Goal: Entertainment & Leisure: Browse casually

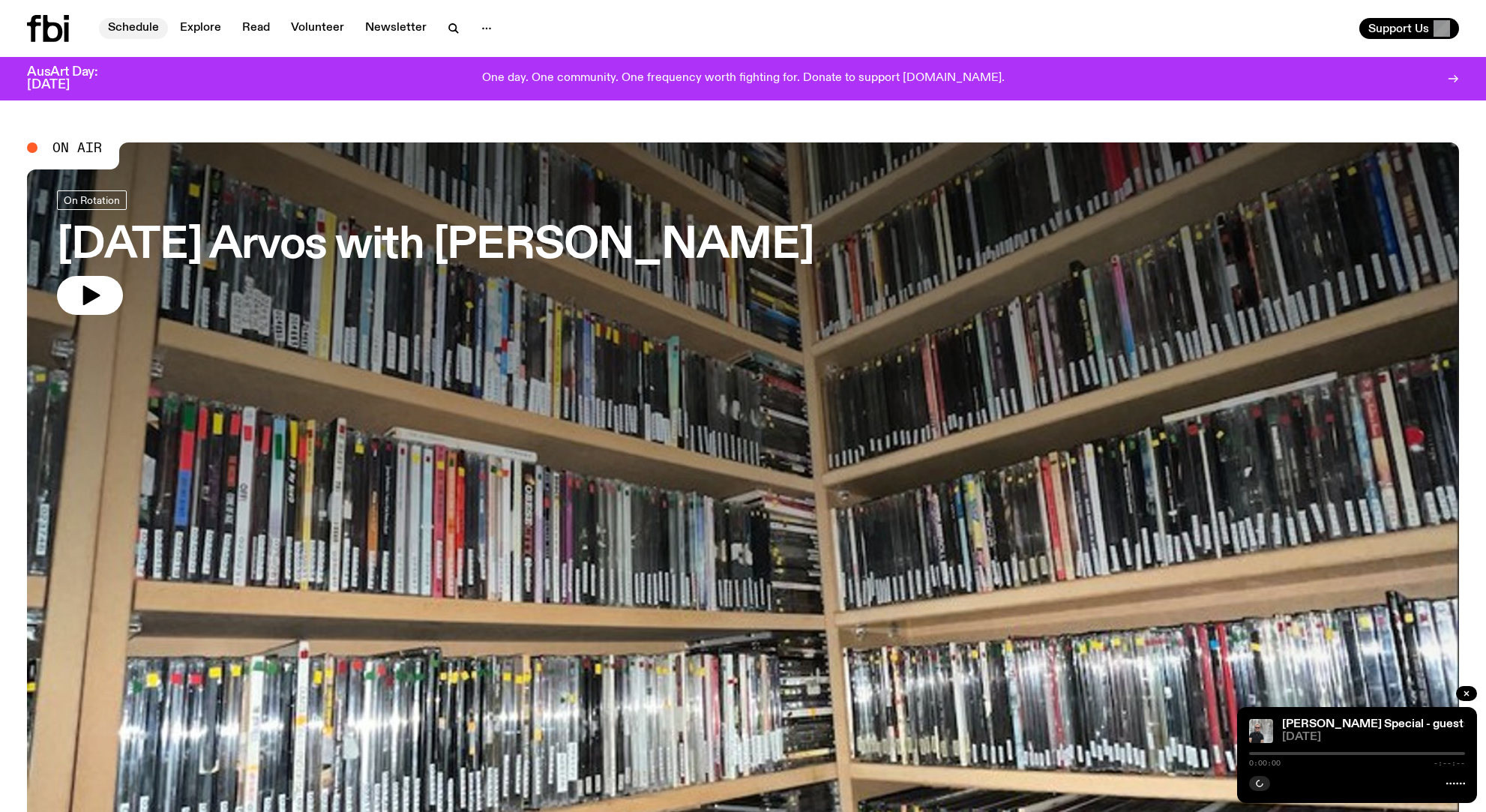
click at [148, 24] on link "Schedule" at bounding box center [132, 28] width 69 height 21
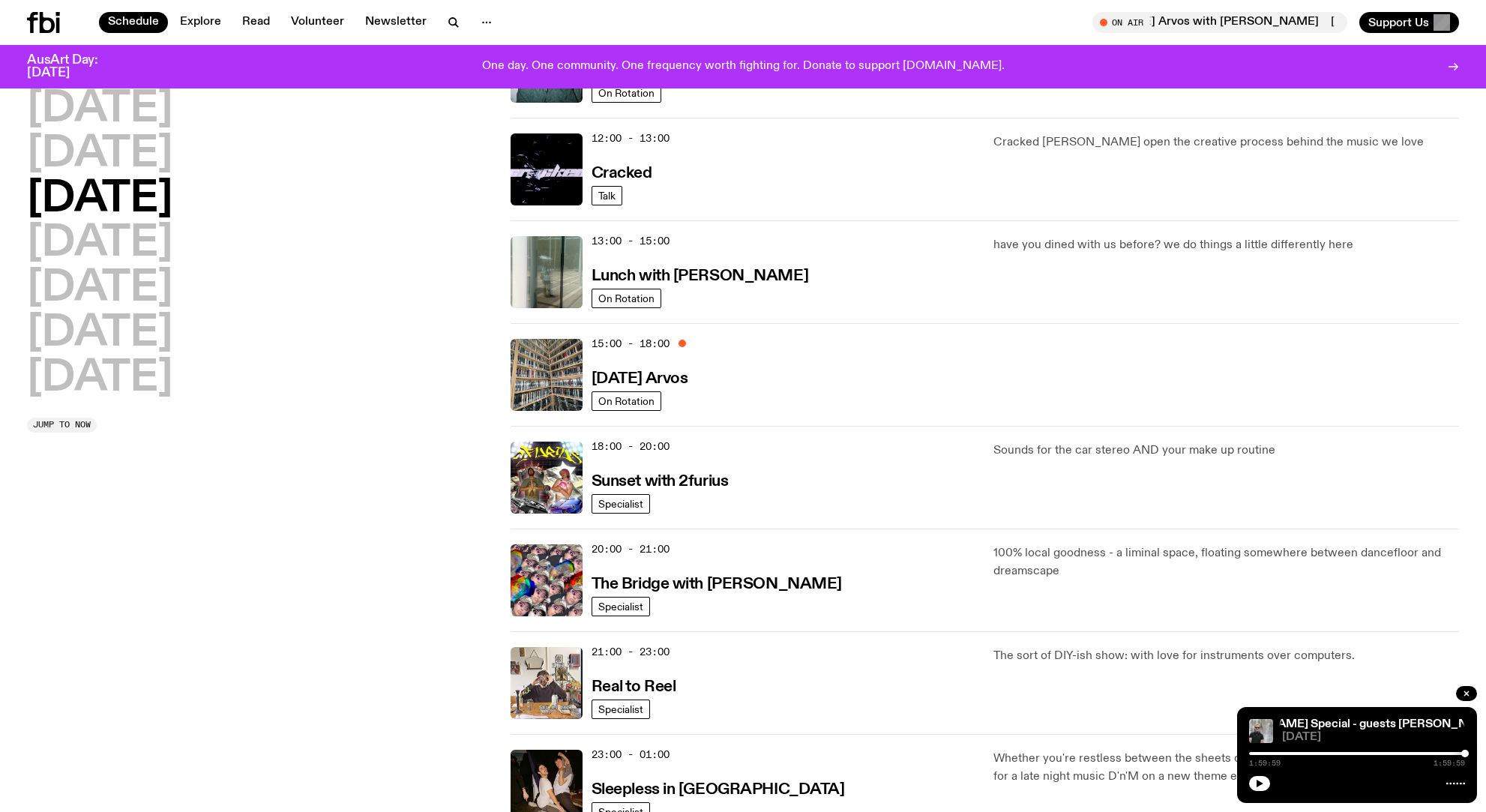
scroll to position [293, 0]
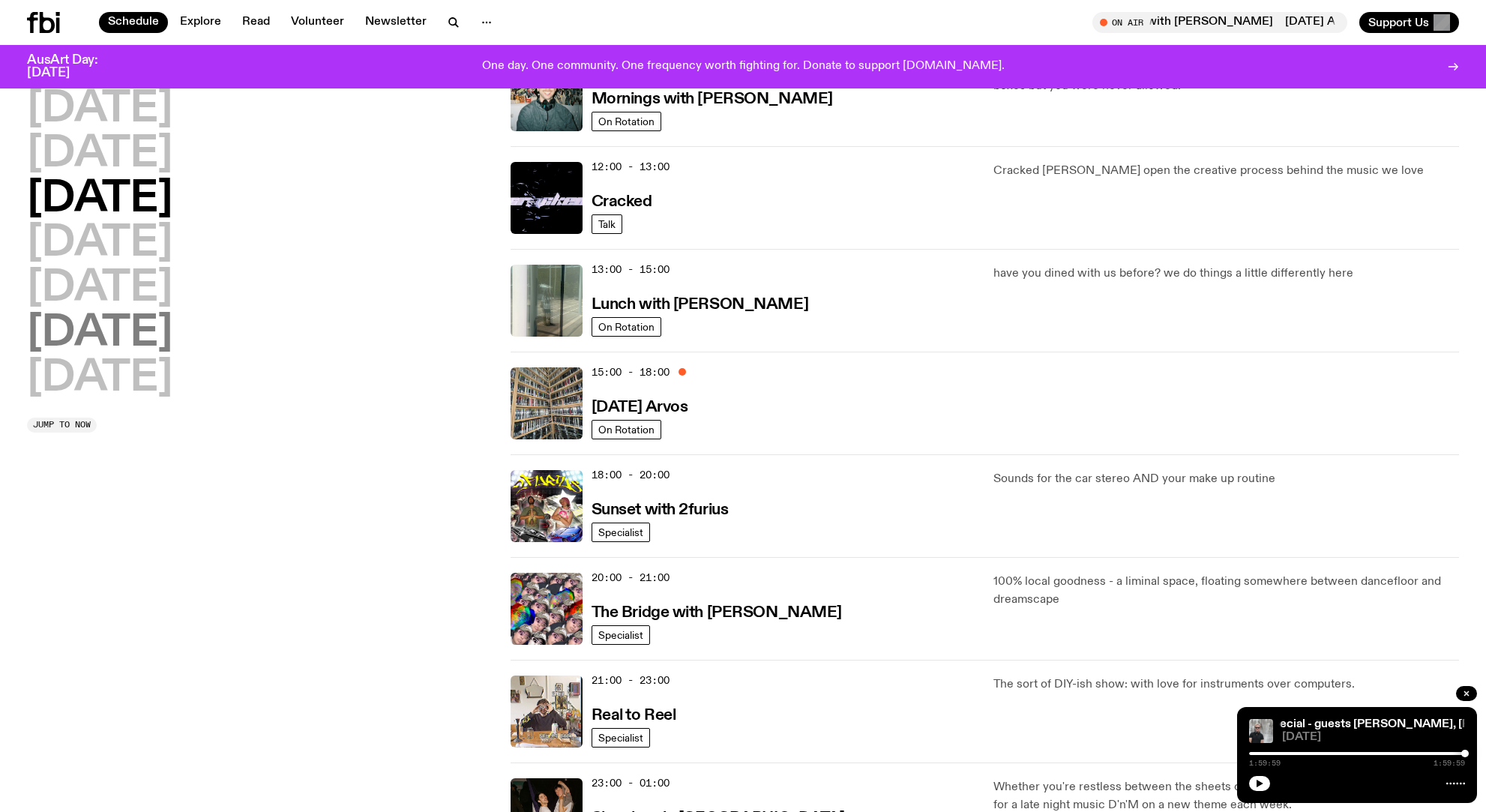
click at [149, 329] on h2 "[DATE]" at bounding box center [100, 333] width 146 height 42
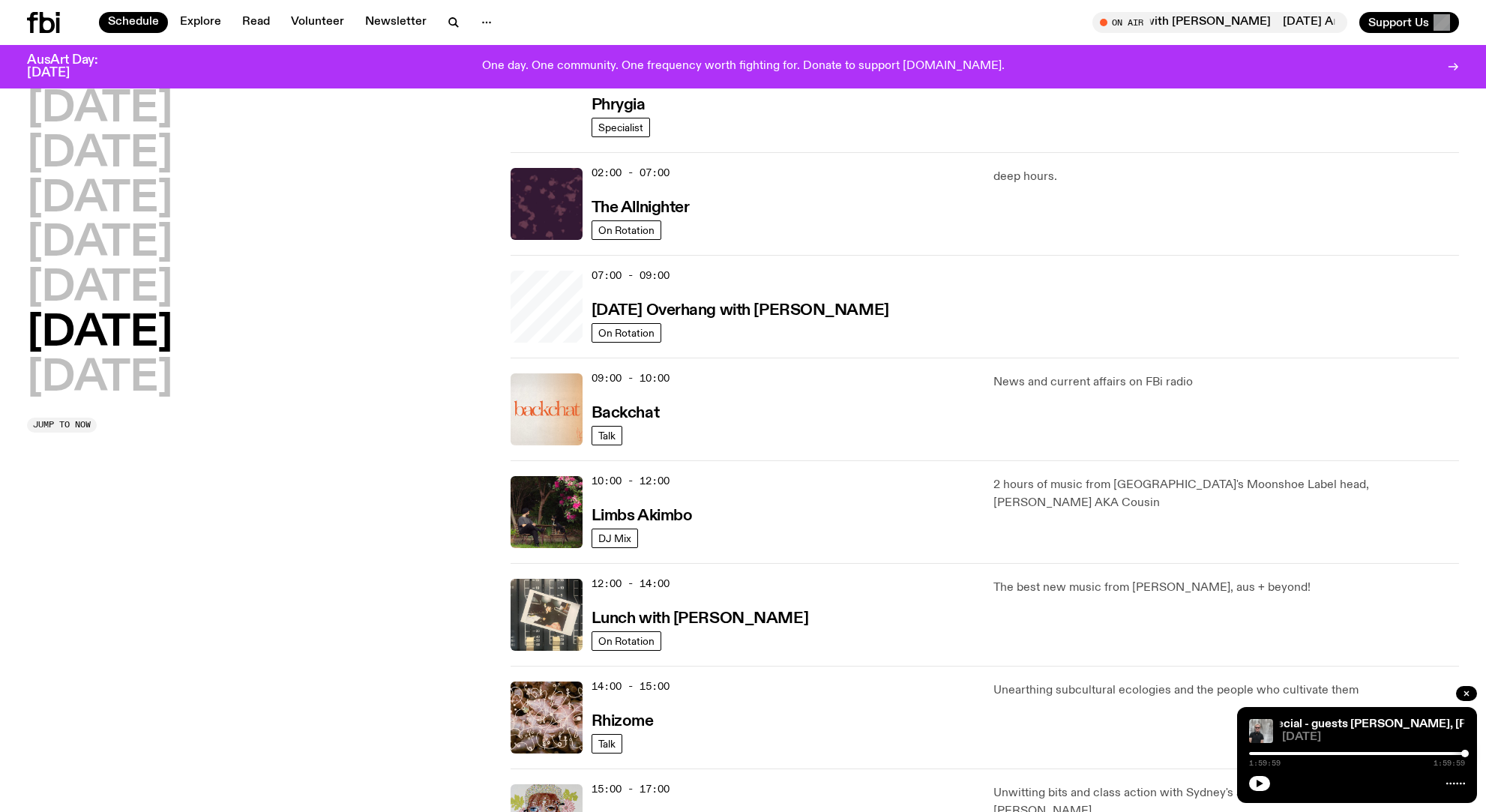
scroll to position [42, 0]
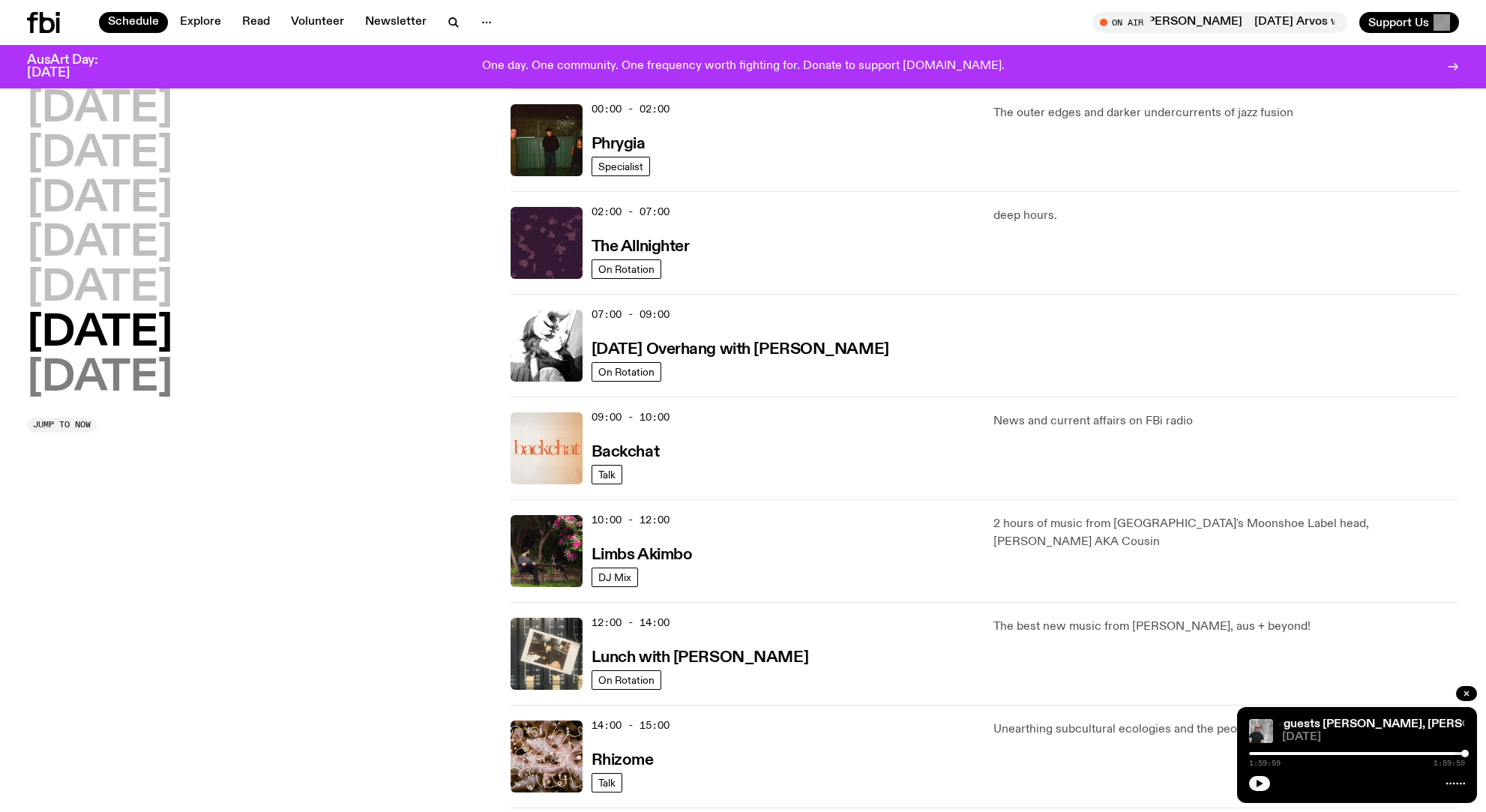
click at [139, 370] on h2 "[DATE]" at bounding box center [100, 378] width 146 height 42
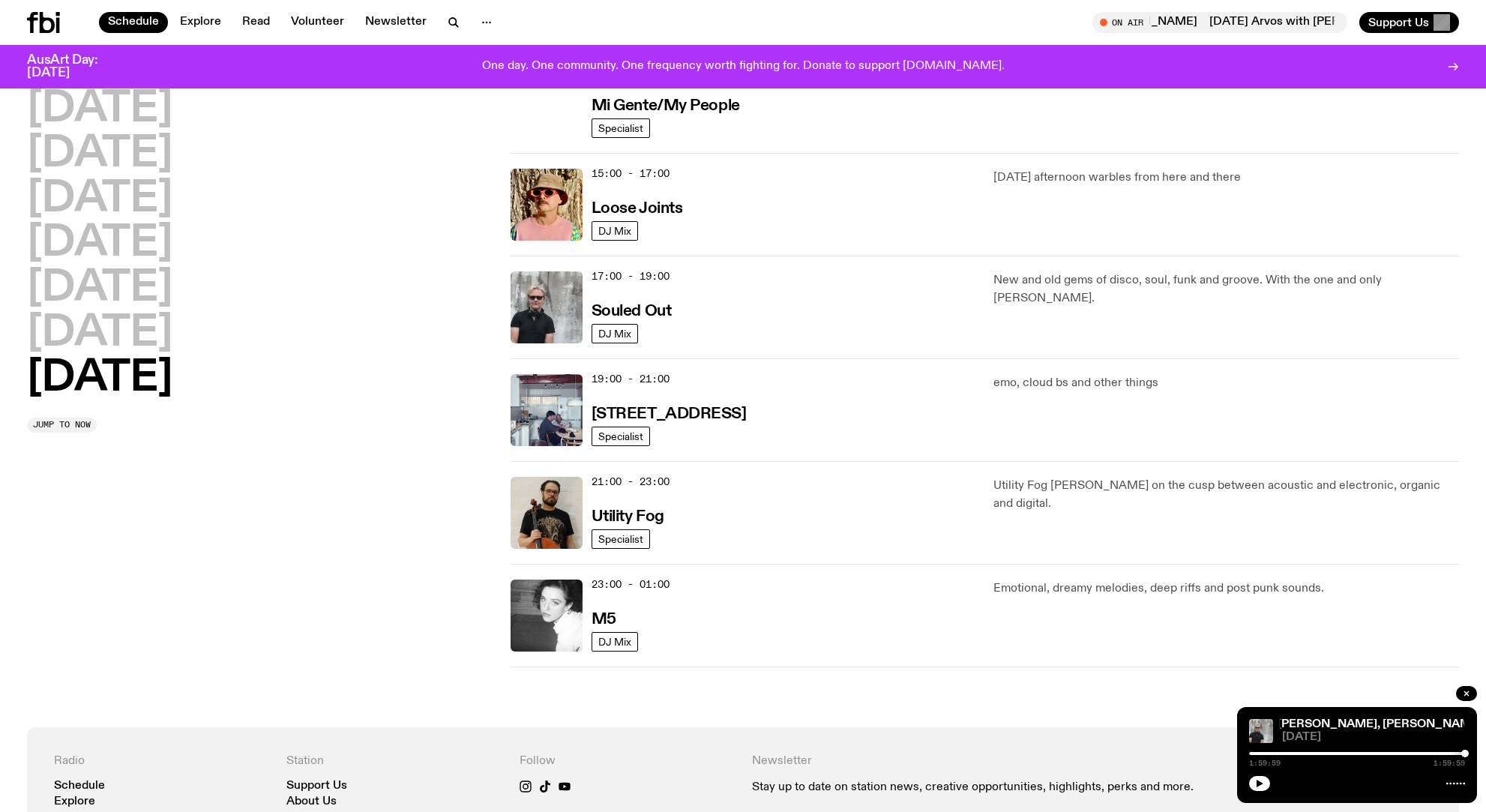
scroll to position [800, 0]
click at [617, 511] on h3 "Utility Fog" at bounding box center [627, 516] width 72 height 16
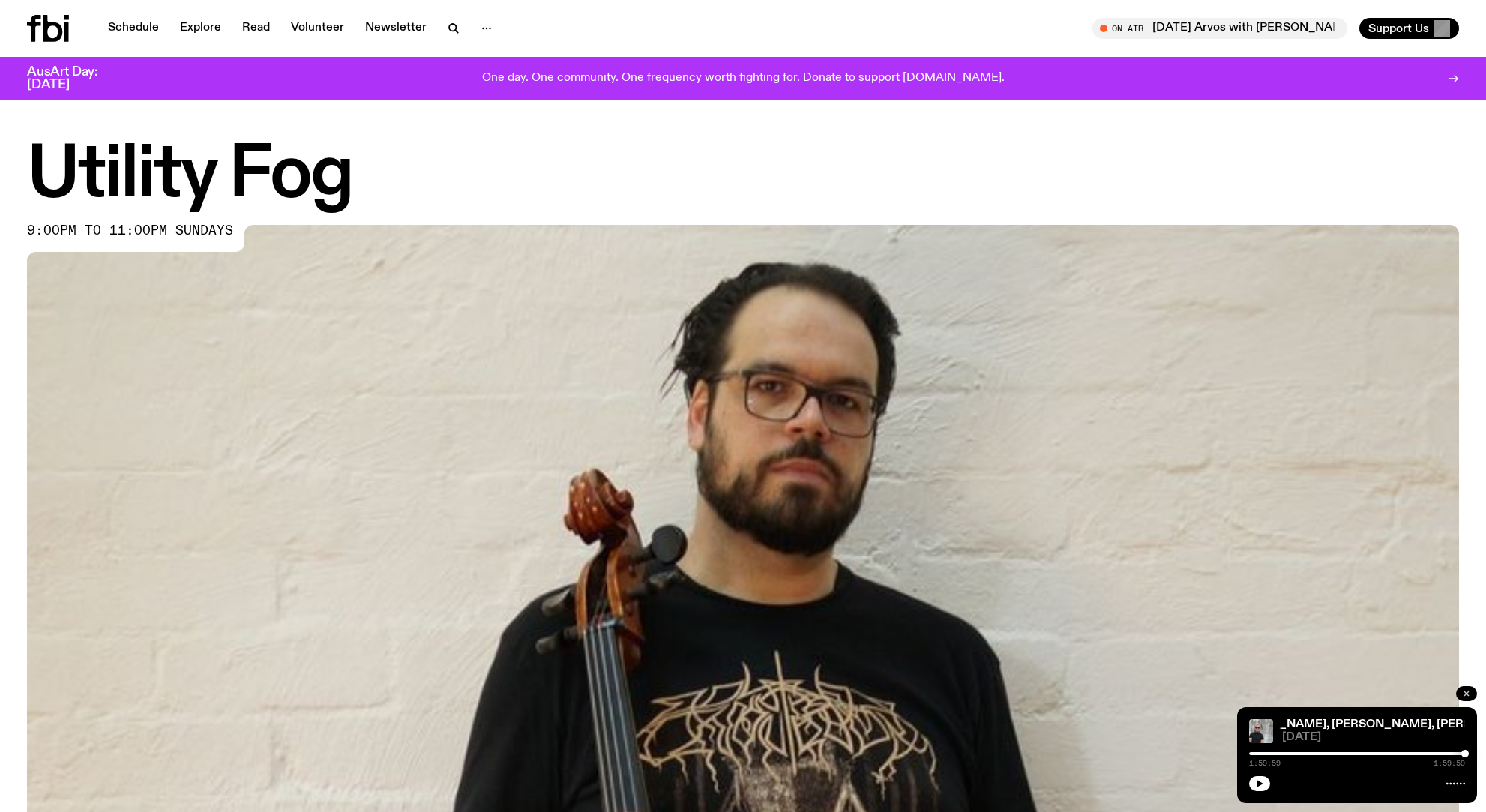
click at [1469, 693] on icon "button" at bounding box center [1467, 694] width 9 height 9
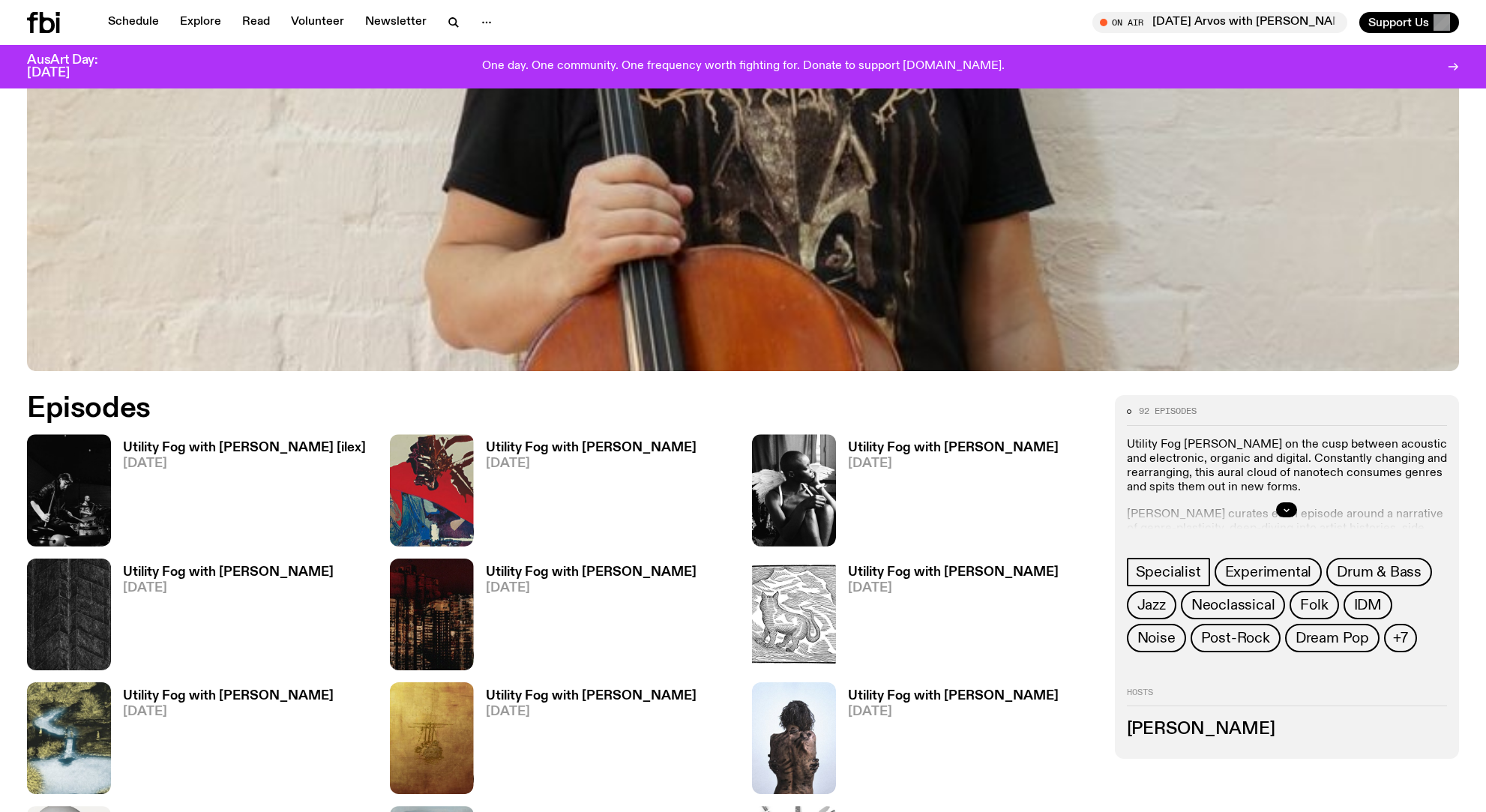
scroll to position [651, 0]
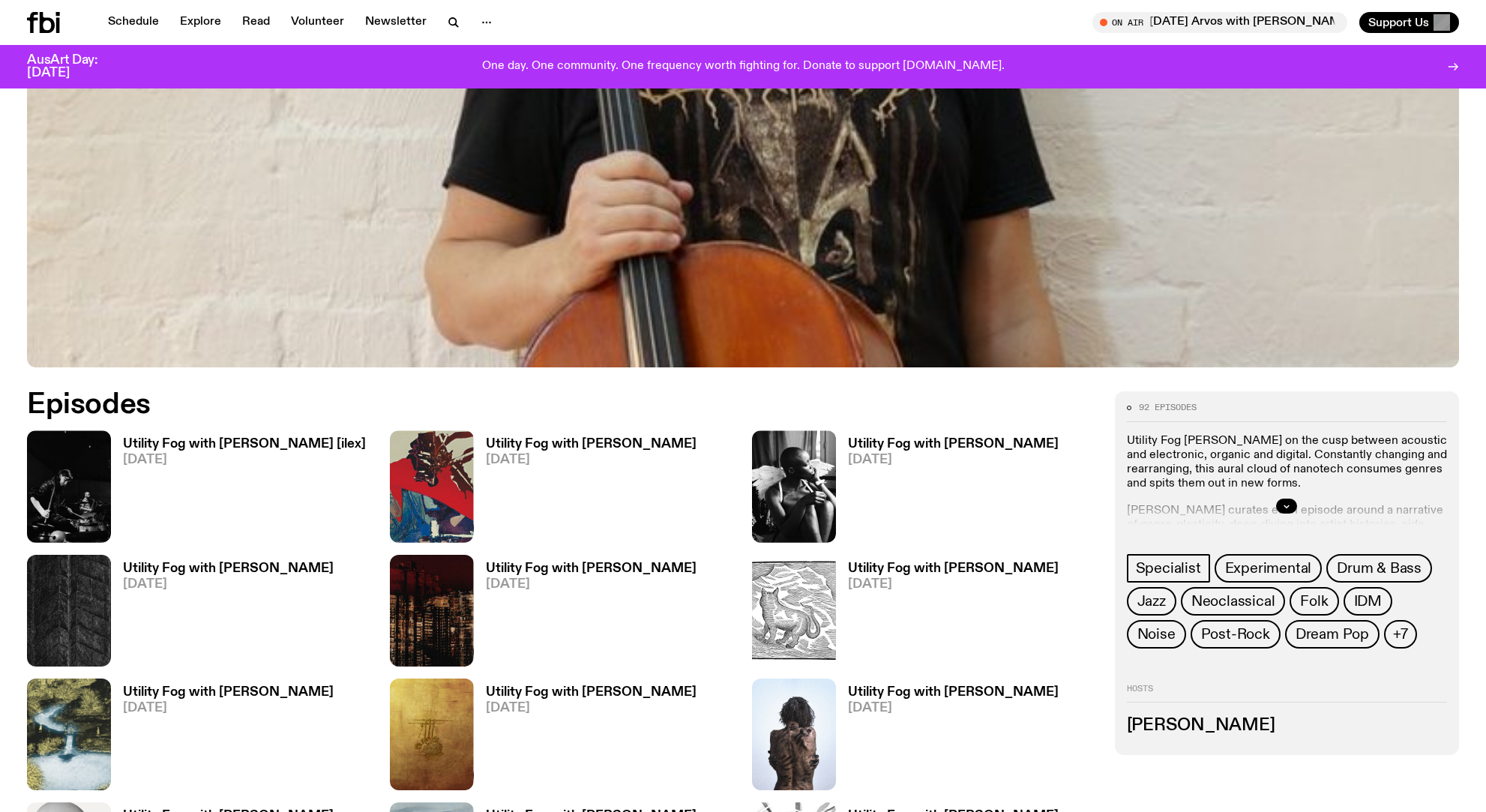
click at [229, 441] on h3 "Utility Fog with [PERSON_NAME] [ilex]" at bounding box center [244, 444] width 243 height 13
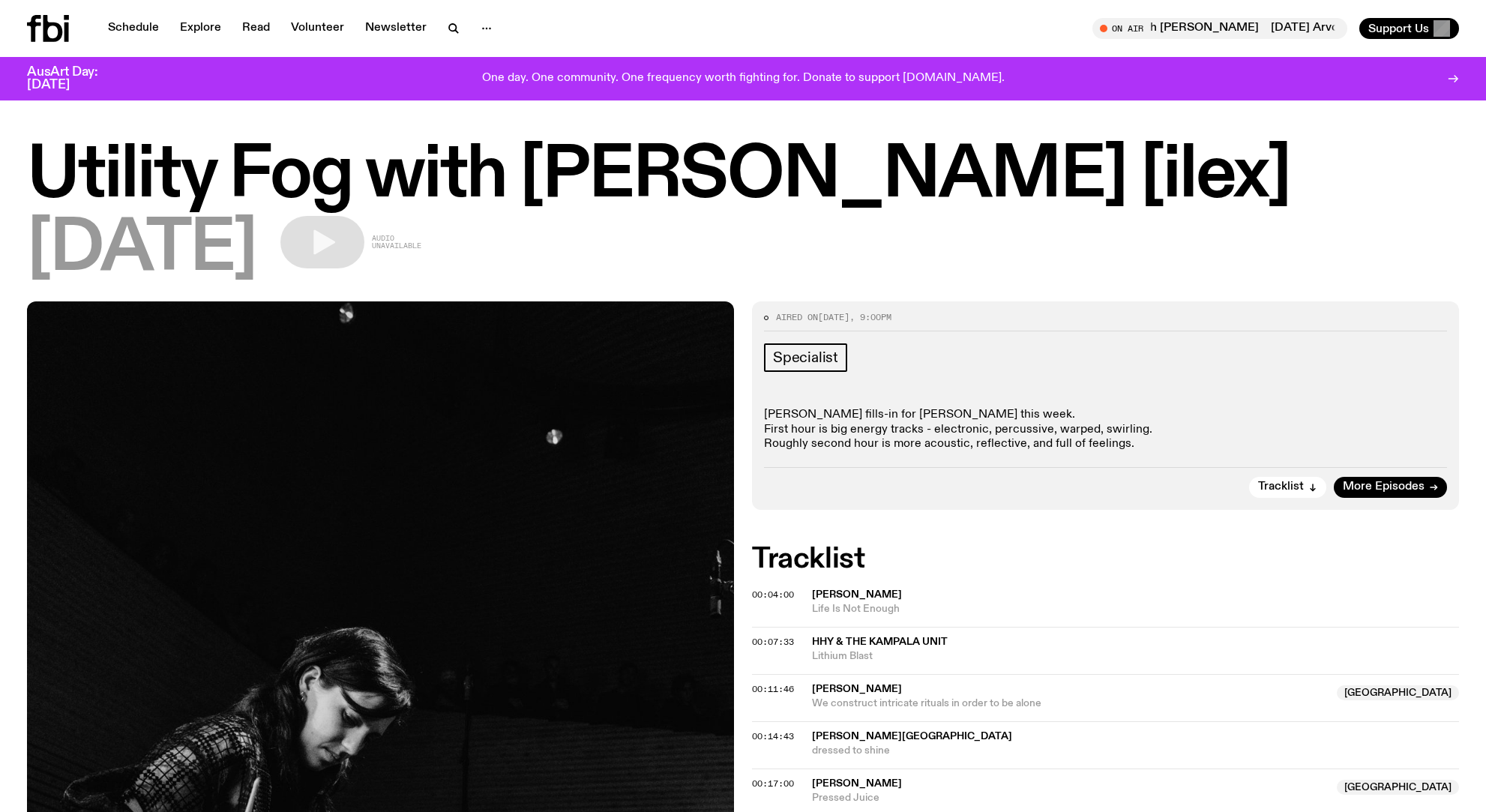
click at [102, 17] on div "Schedule Explore Read Volunteer Newsletter" at bounding box center [382, 28] width 710 height 27
click at [127, 25] on link "Schedule" at bounding box center [132, 28] width 69 height 21
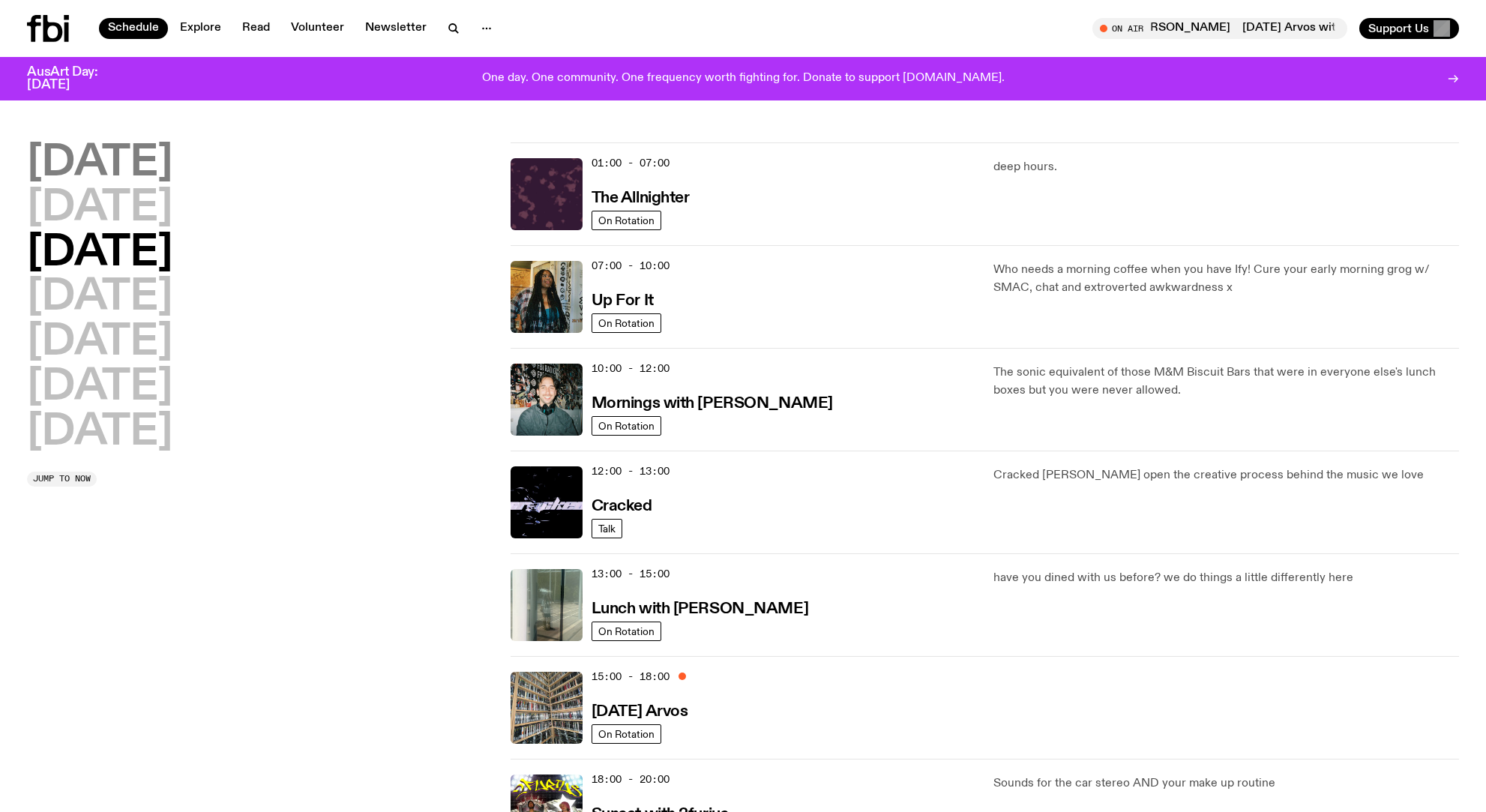
click at [166, 170] on h2 "[DATE]" at bounding box center [100, 163] width 146 height 42
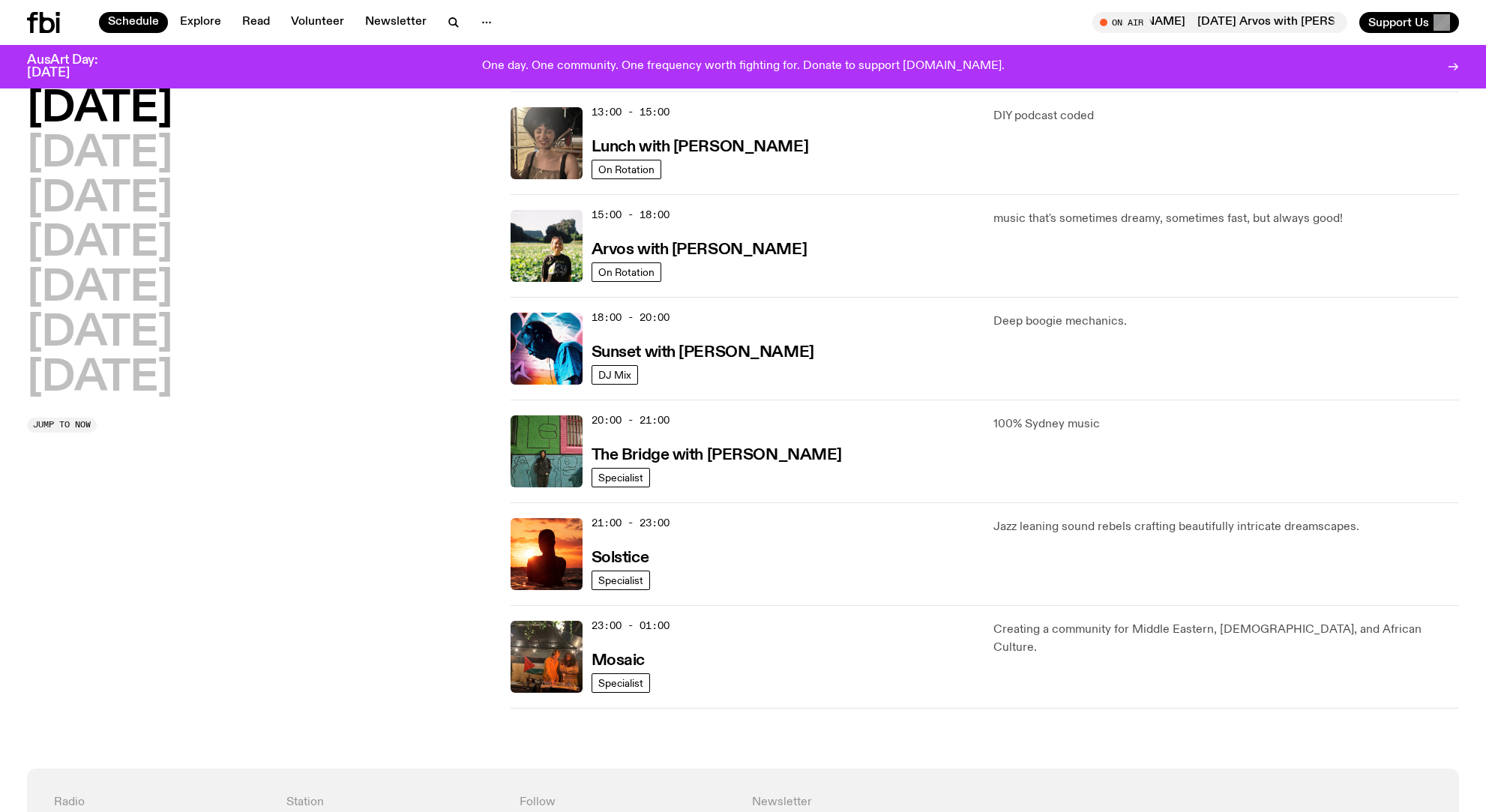
scroll to position [437, 0]
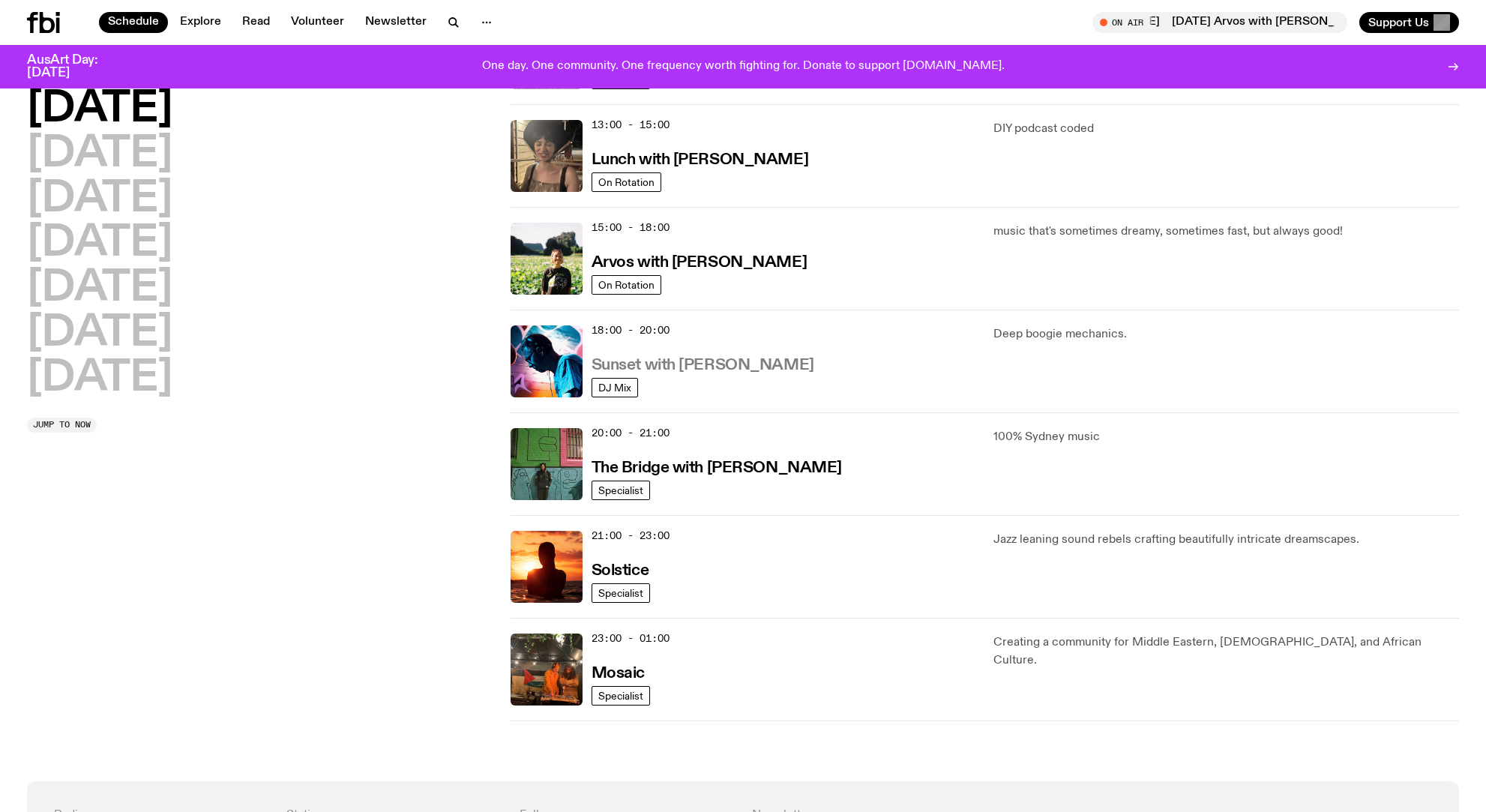
click at [685, 360] on h3 "Sunset with [PERSON_NAME]" at bounding box center [702, 365] width 222 height 16
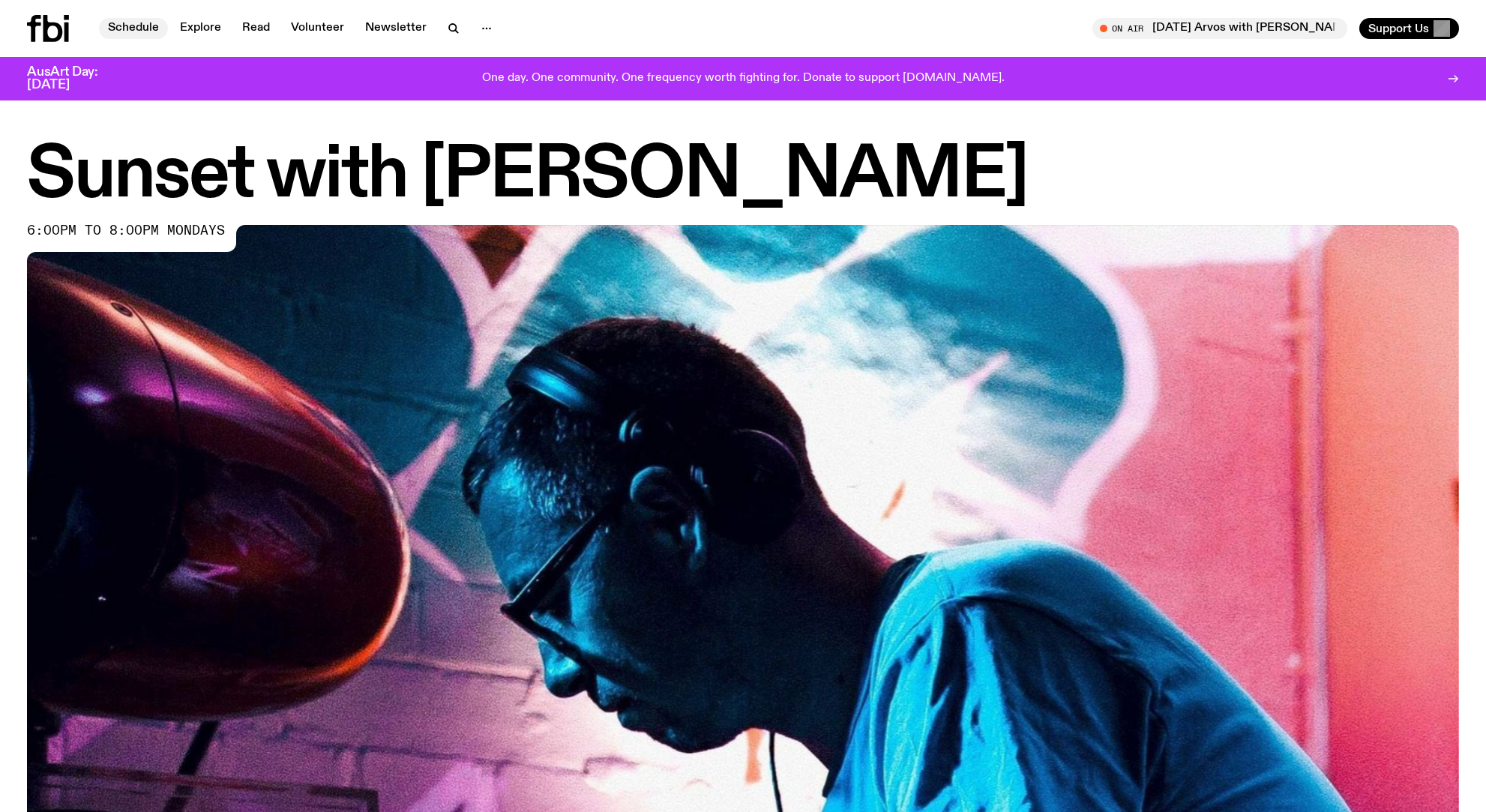
click at [123, 27] on link "Schedule" at bounding box center [132, 28] width 69 height 21
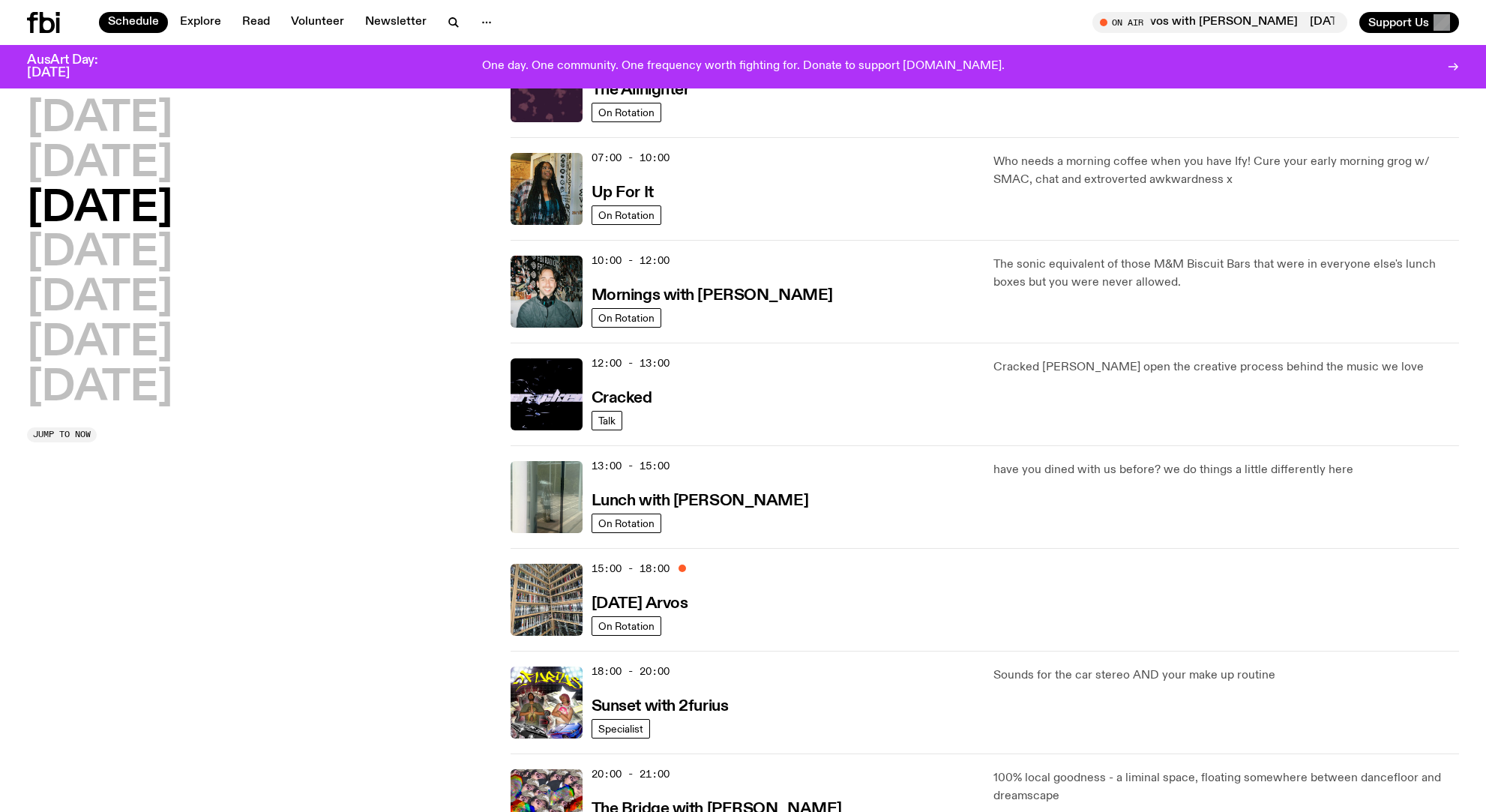
scroll to position [115, 0]
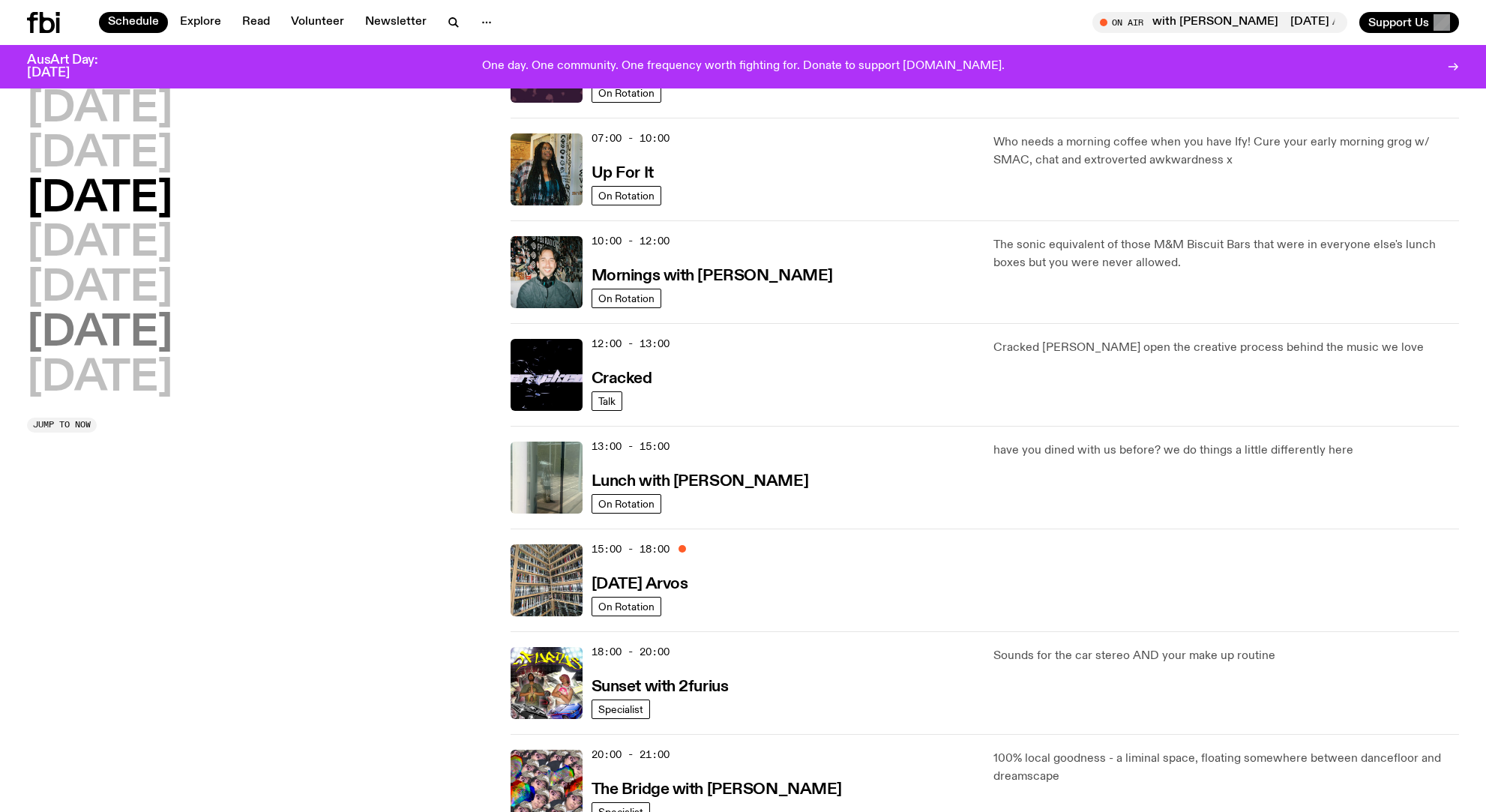
click at [106, 326] on h2 "[DATE]" at bounding box center [100, 333] width 146 height 42
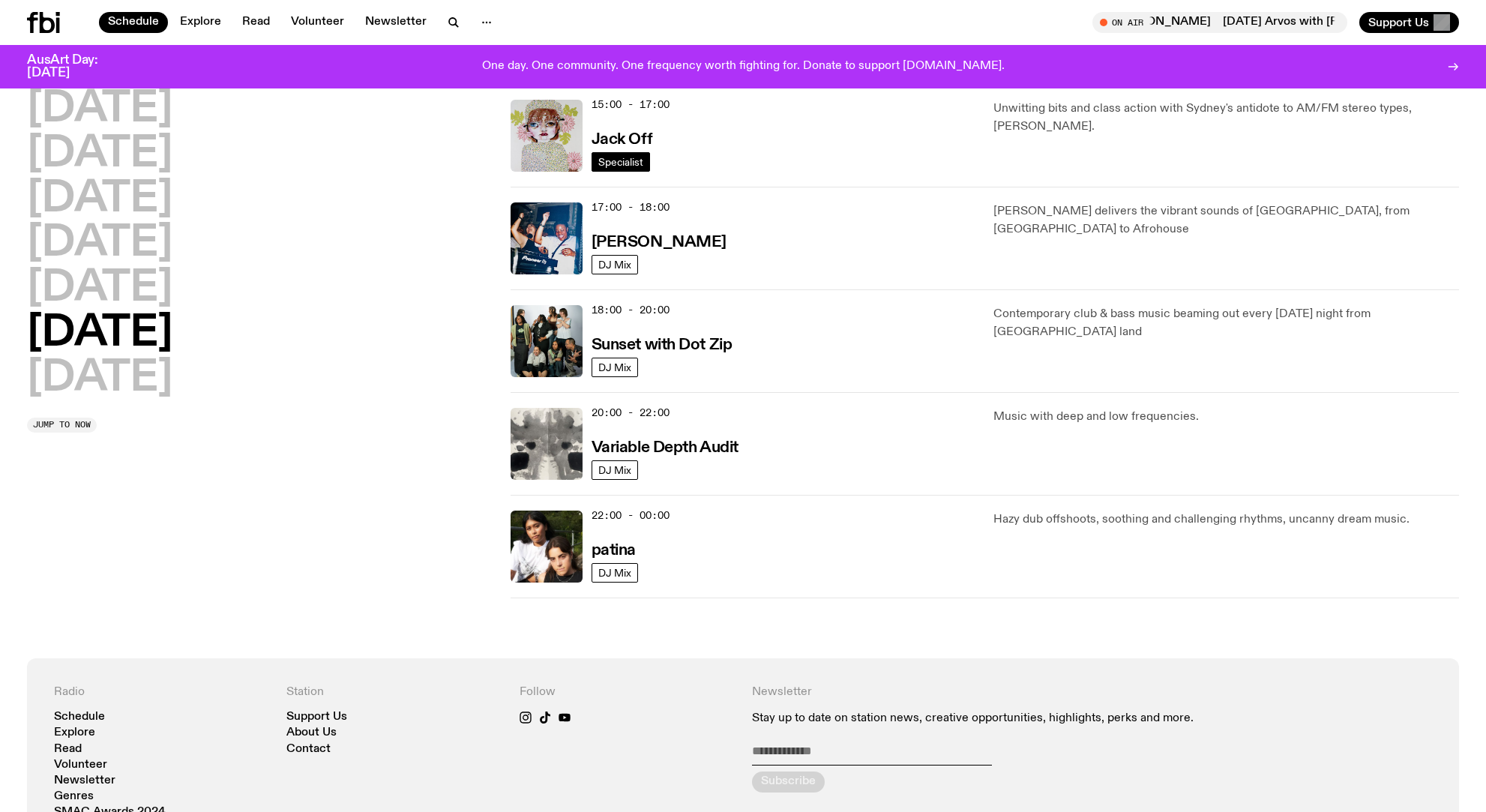
scroll to position [762, 0]
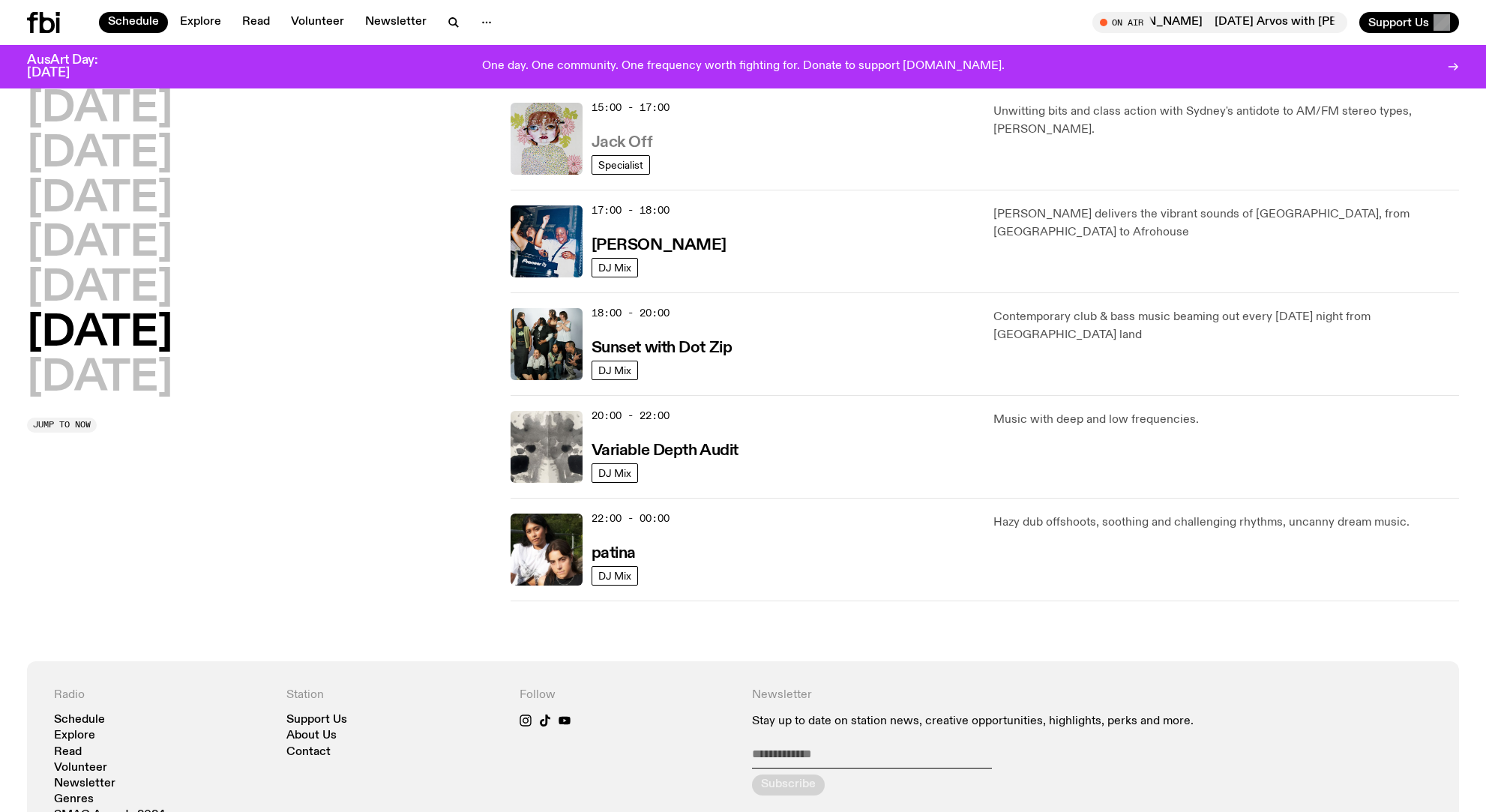
click at [620, 149] on h3 "Jack Off" at bounding box center [621, 143] width 61 height 16
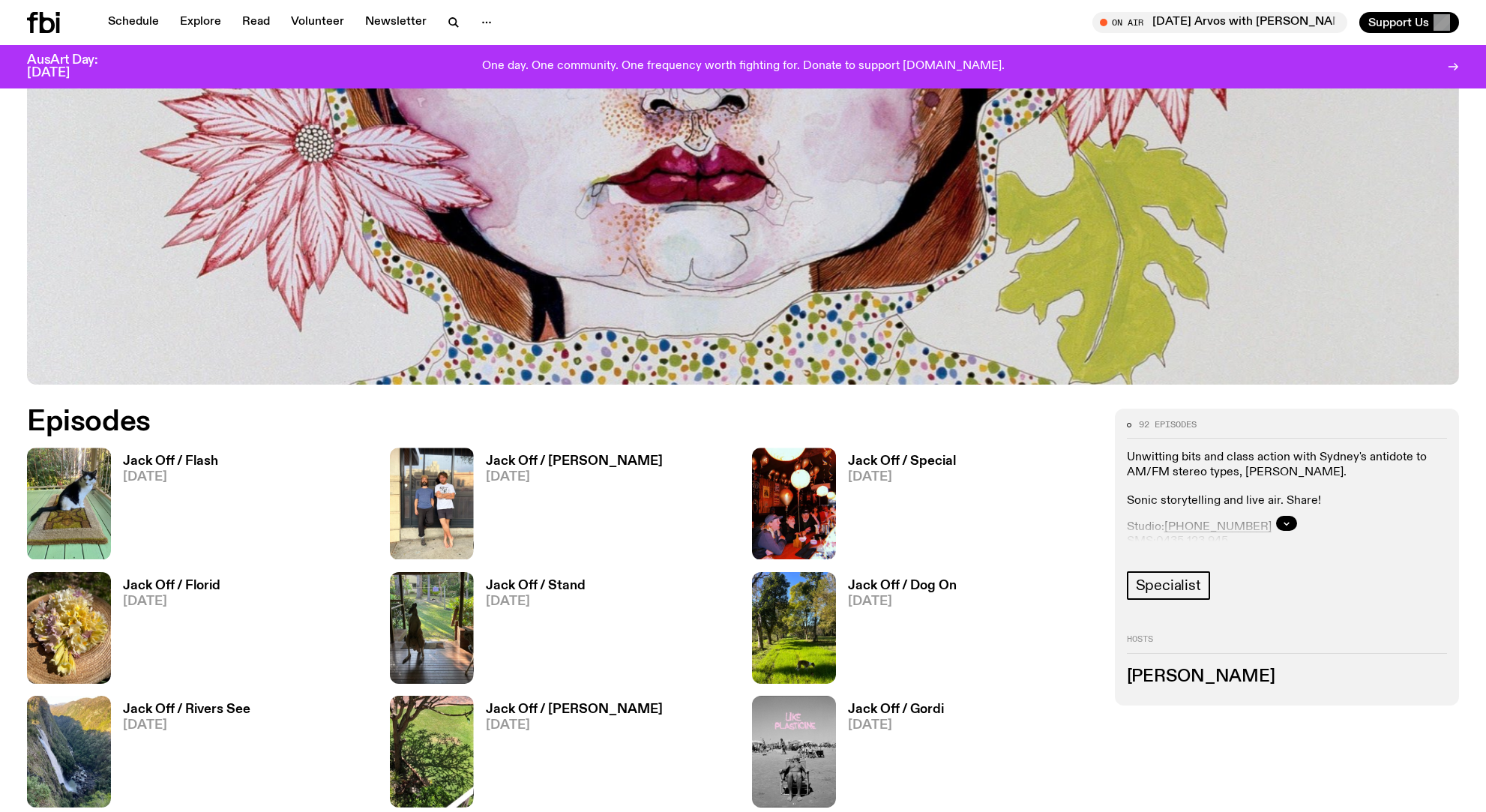
scroll to position [751, 0]
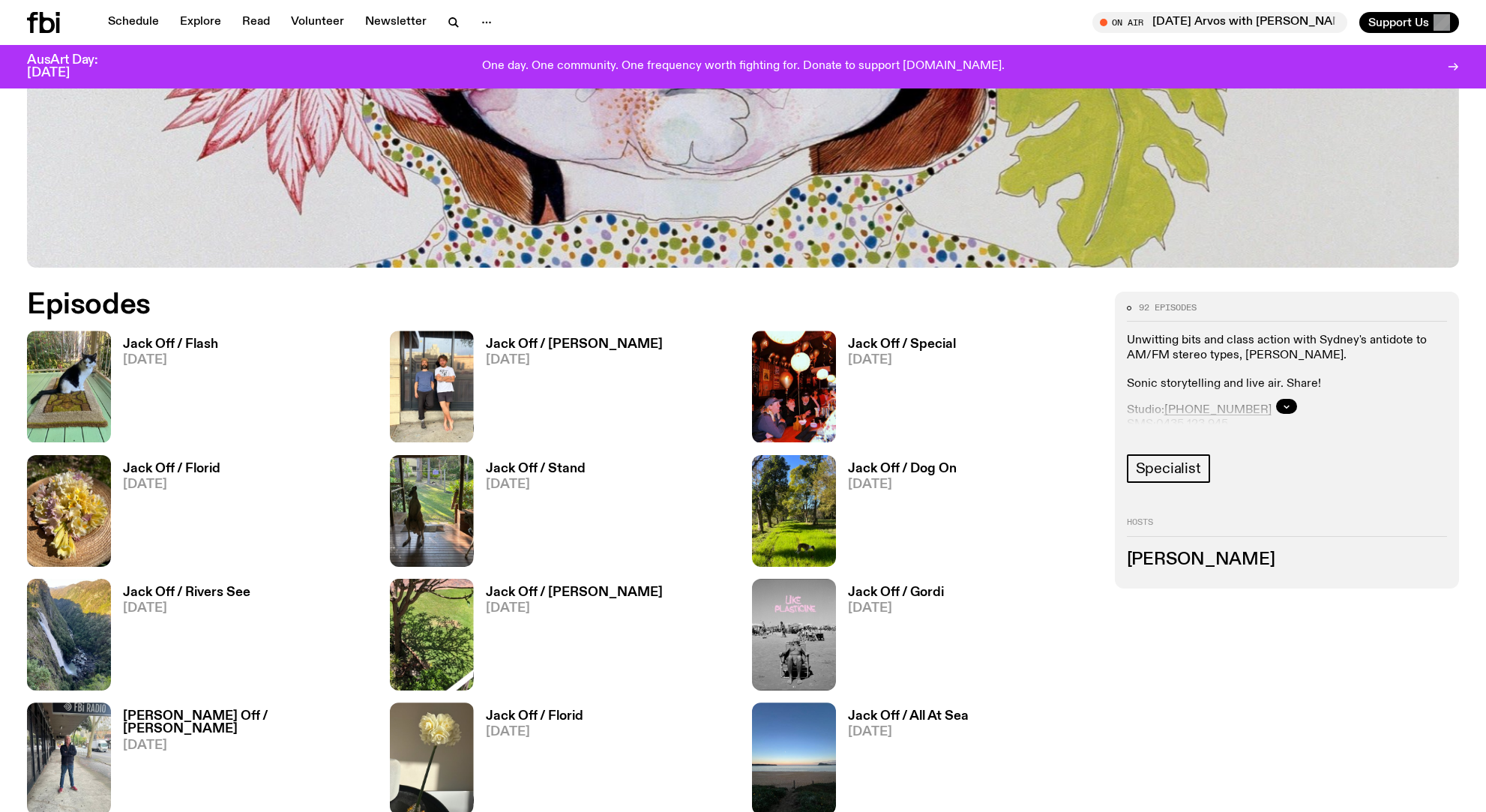
click at [159, 344] on h3 "Jack Off / Flash" at bounding box center [170, 345] width 95 height 13
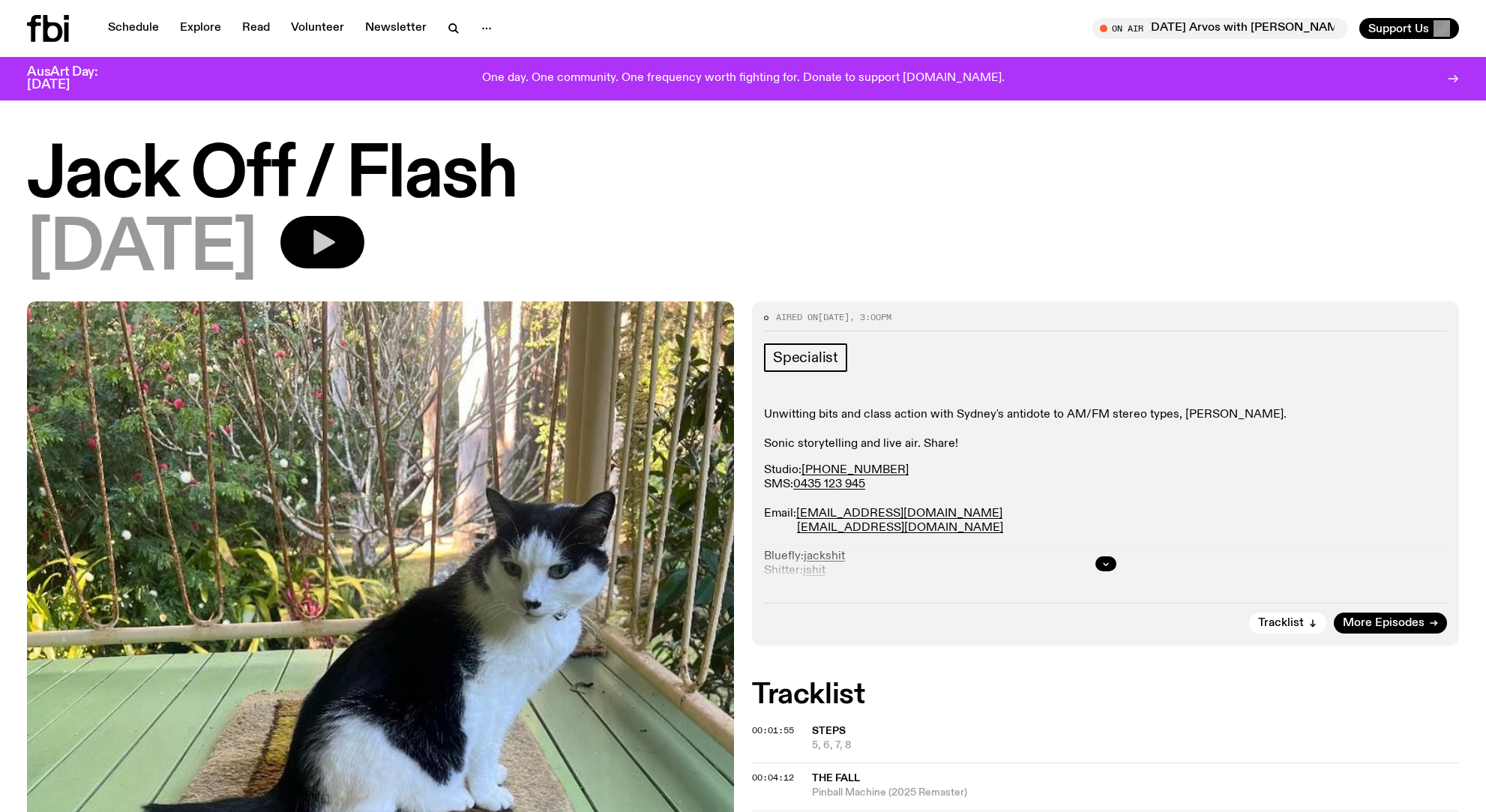
click at [350, 250] on button "button" at bounding box center [322, 242] width 84 height 53
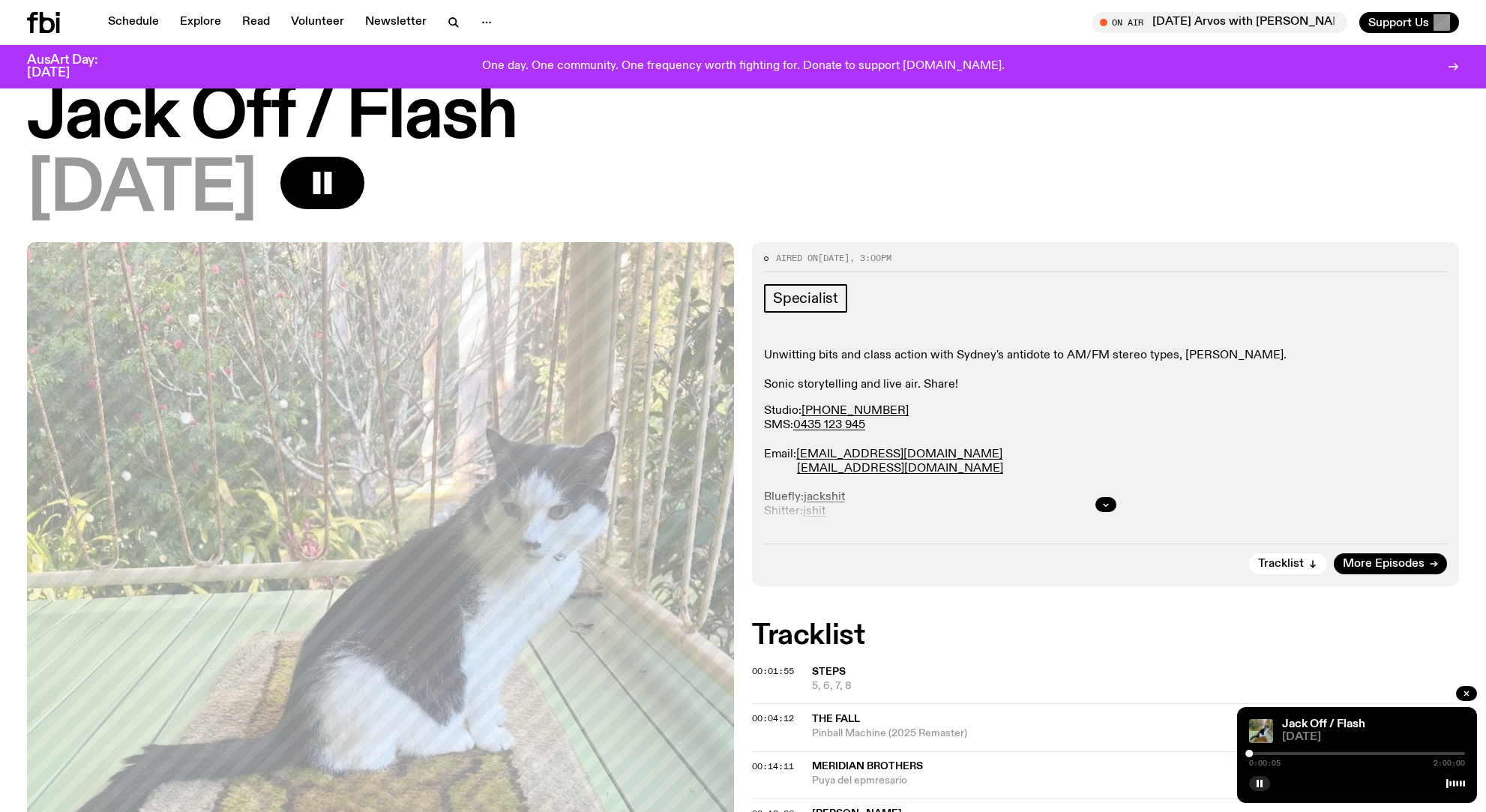
scroll to position [64, 0]
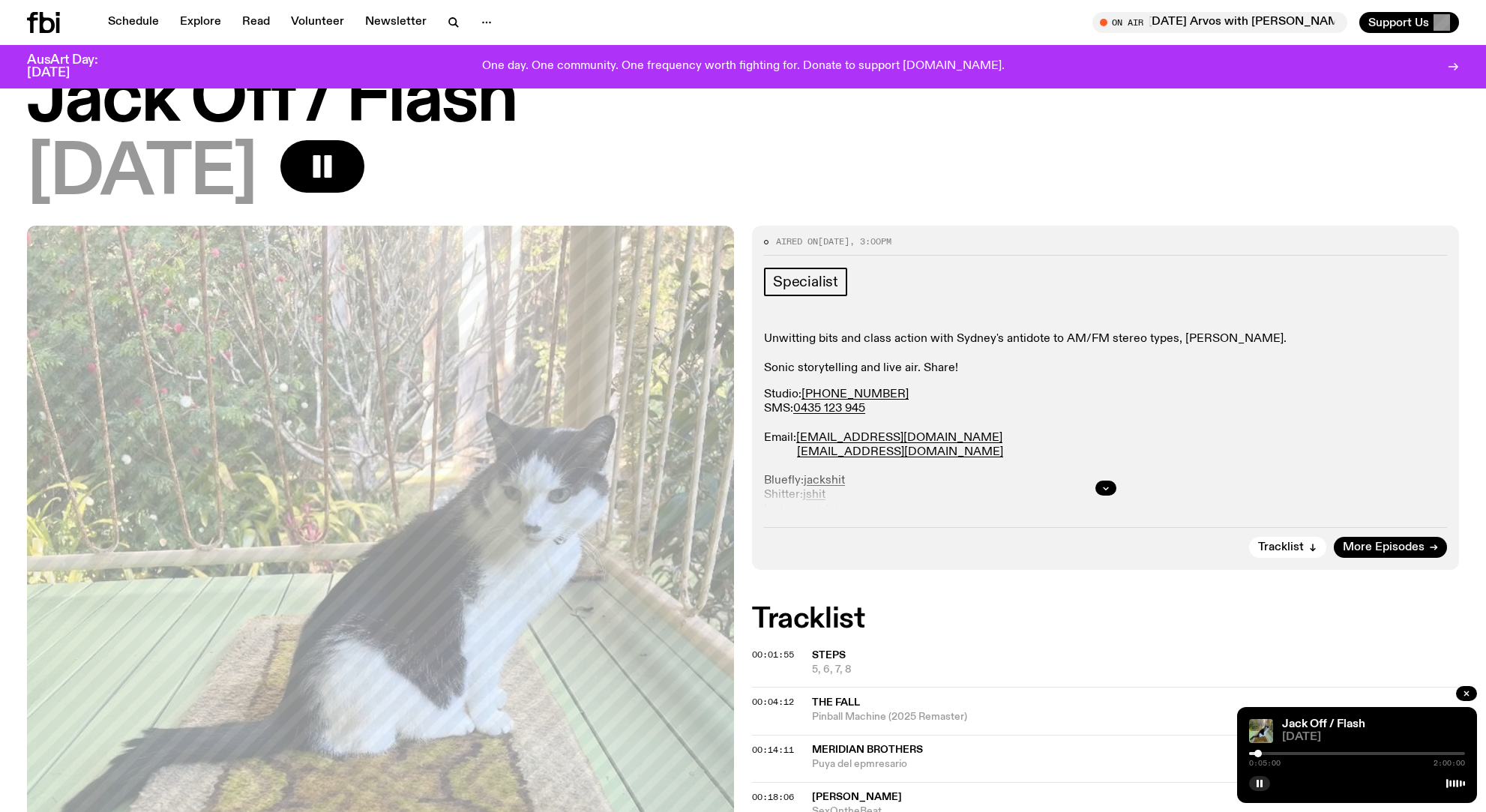
click at [1258, 753] on div at bounding box center [1258, 754] width 8 height 8
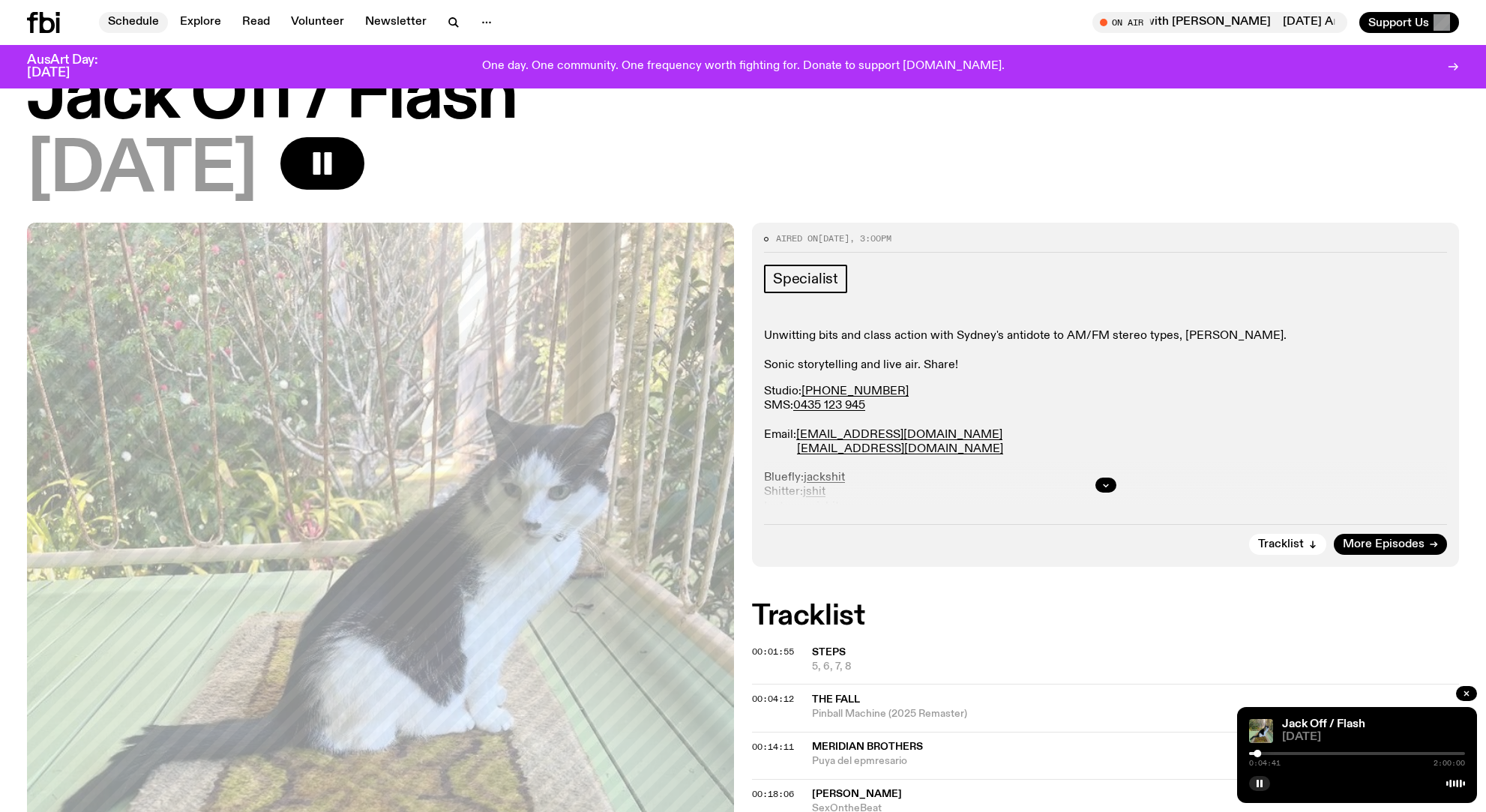
click at [132, 24] on link "Schedule" at bounding box center [132, 23] width 69 height 21
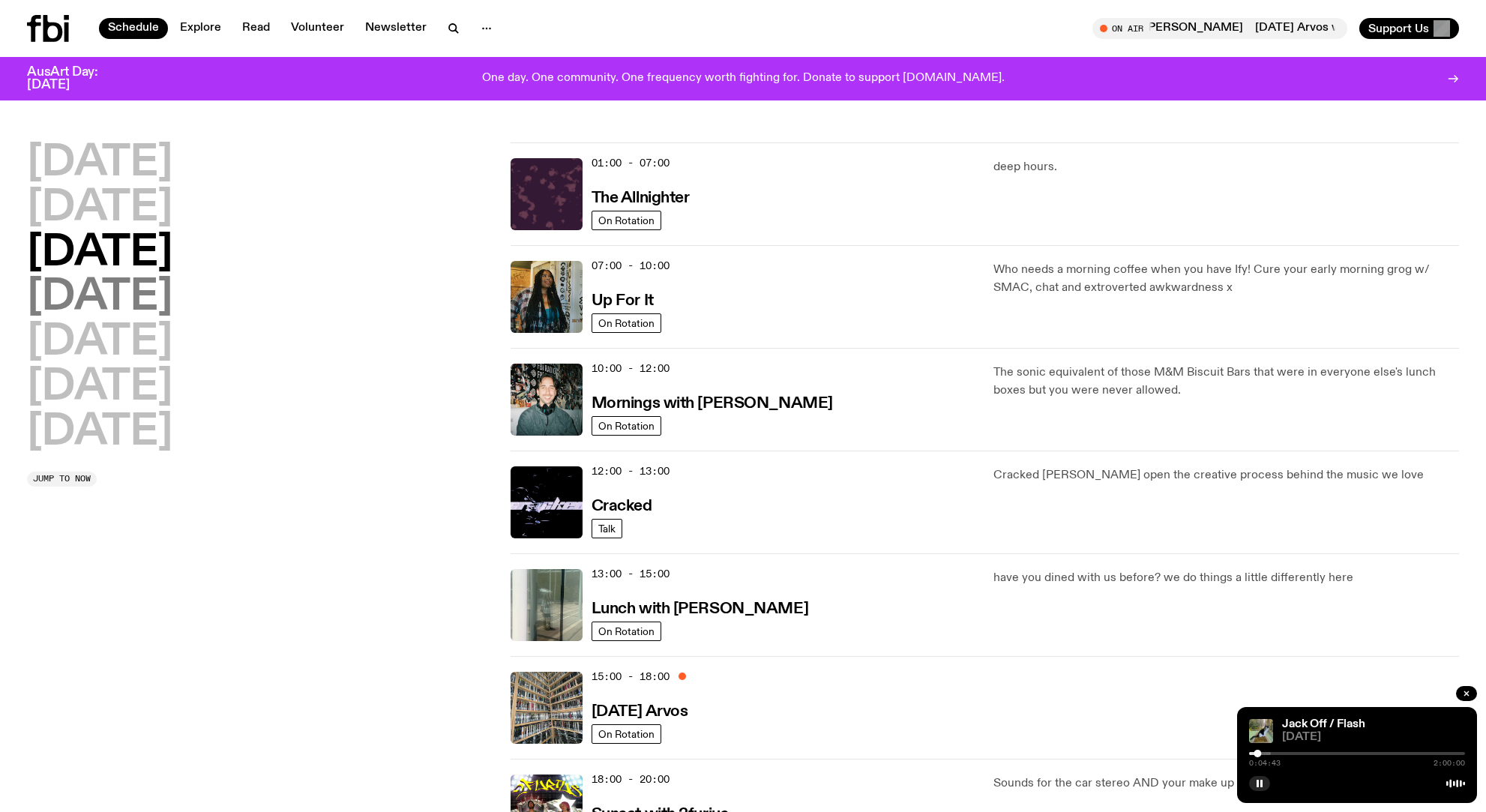
click at [173, 283] on h2 "[DATE]" at bounding box center [100, 298] width 146 height 42
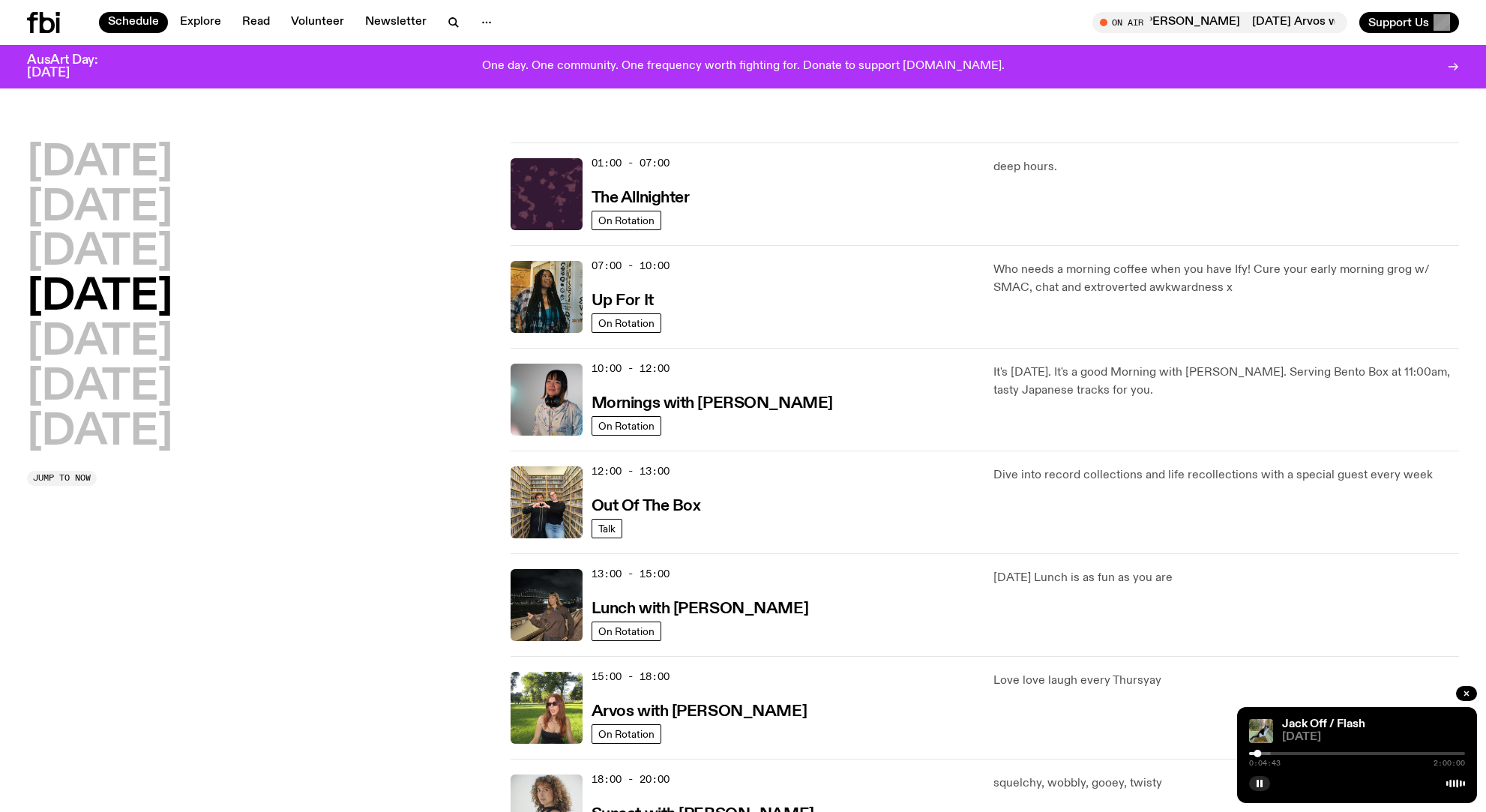
scroll to position [43, 0]
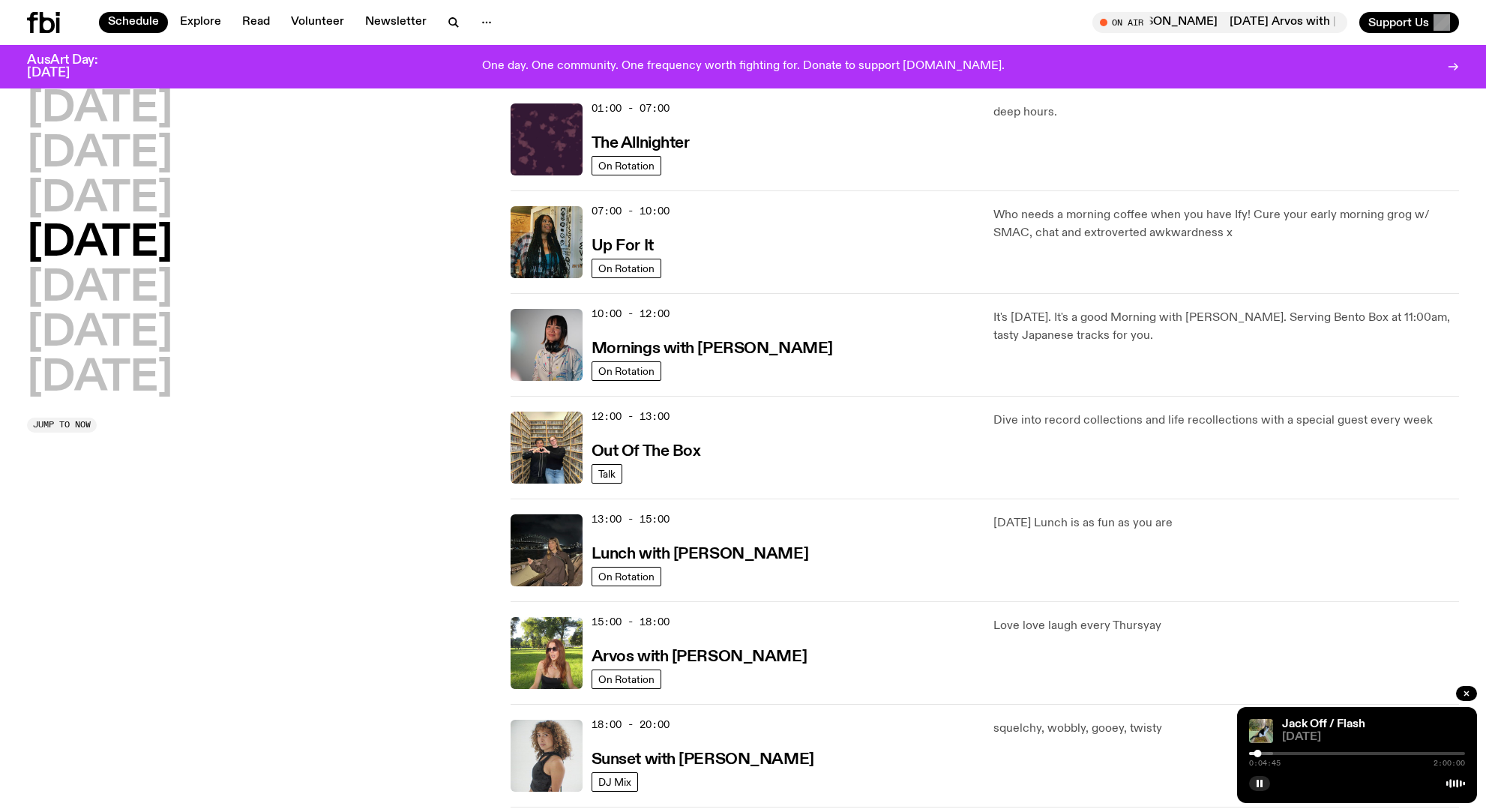
click at [173, 247] on h2 "[DATE]" at bounding box center [100, 243] width 146 height 42
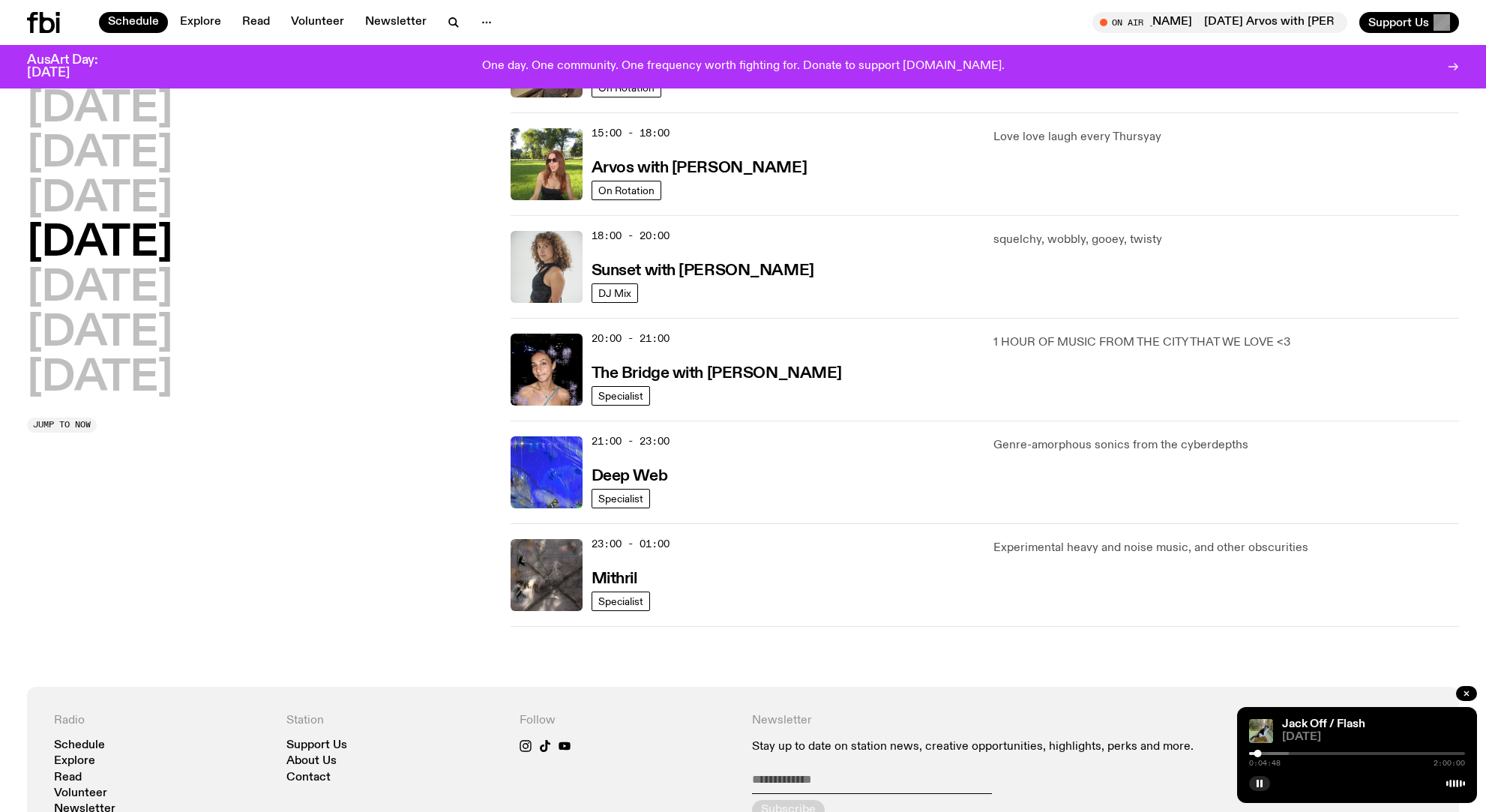
scroll to position [531, 0]
click at [667, 272] on h3 "Sunset with [PERSON_NAME]" at bounding box center [702, 270] width 222 height 16
click at [1463, 692] on icon "button" at bounding box center [1467, 694] width 9 height 9
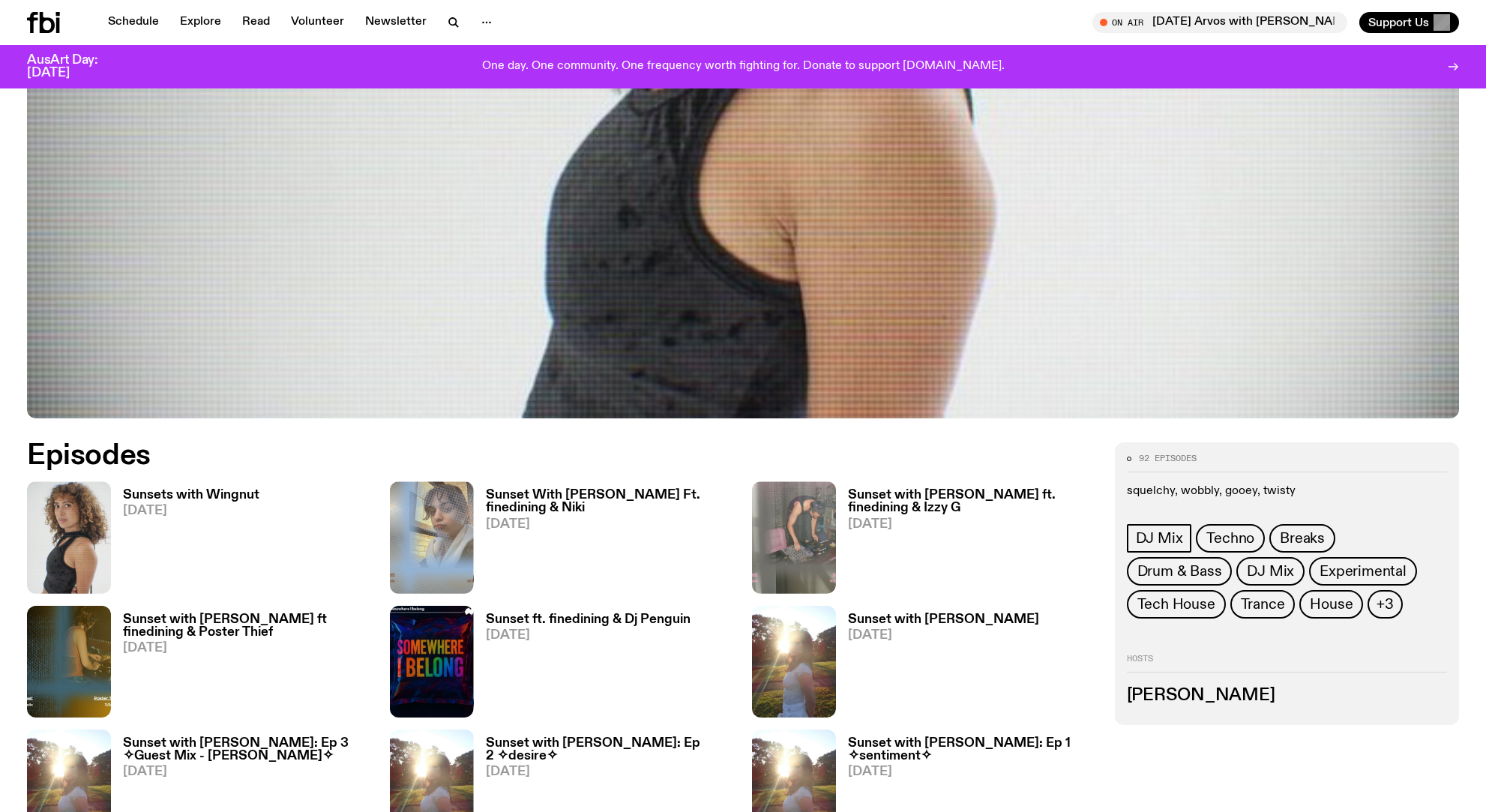
scroll to position [602, 0]
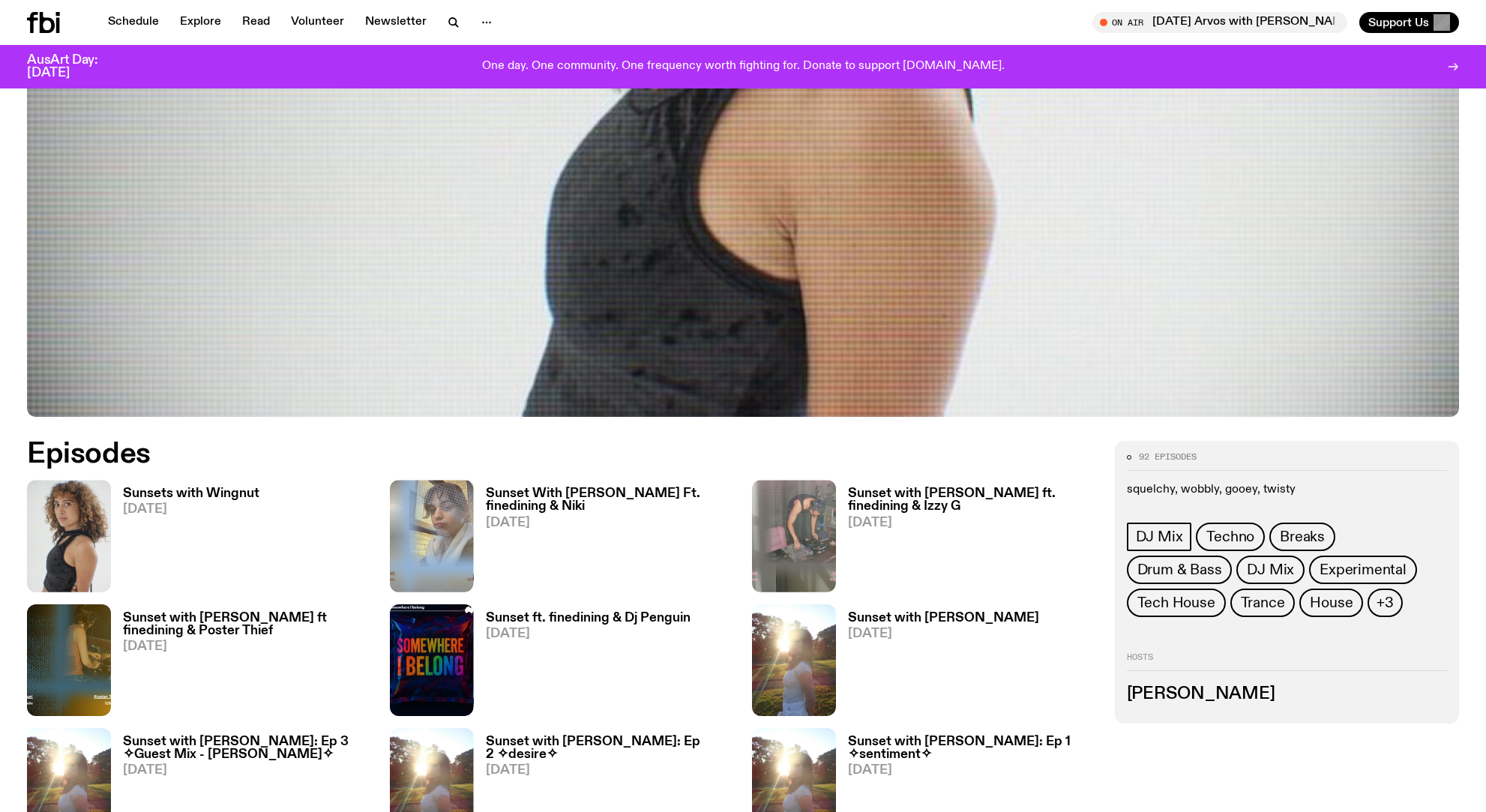
click at [162, 498] on h3 "Sunsets with Wingnut" at bounding box center [191, 494] width 136 height 13
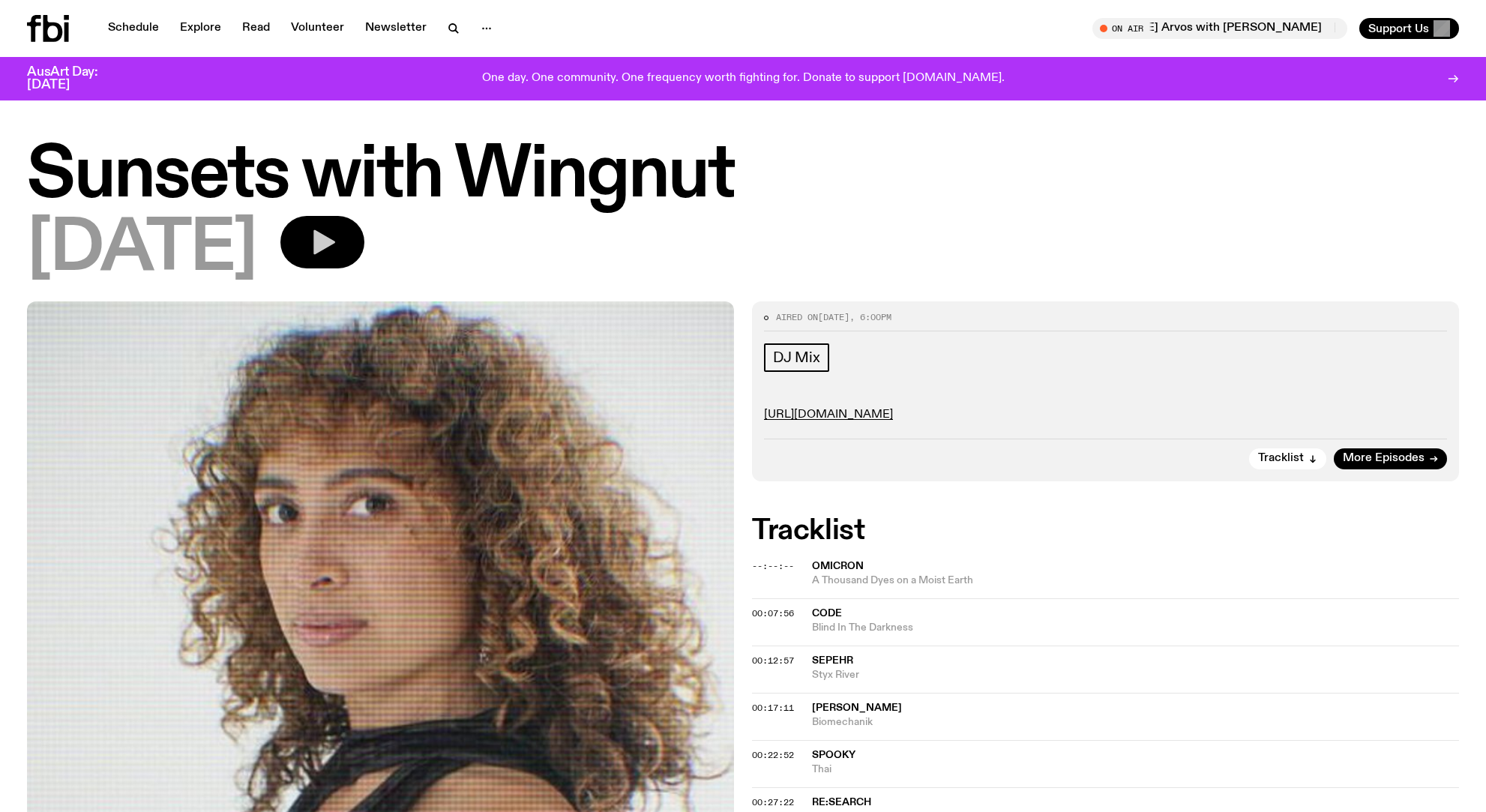
click at [337, 251] on icon "button" at bounding box center [323, 242] width 30 height 30
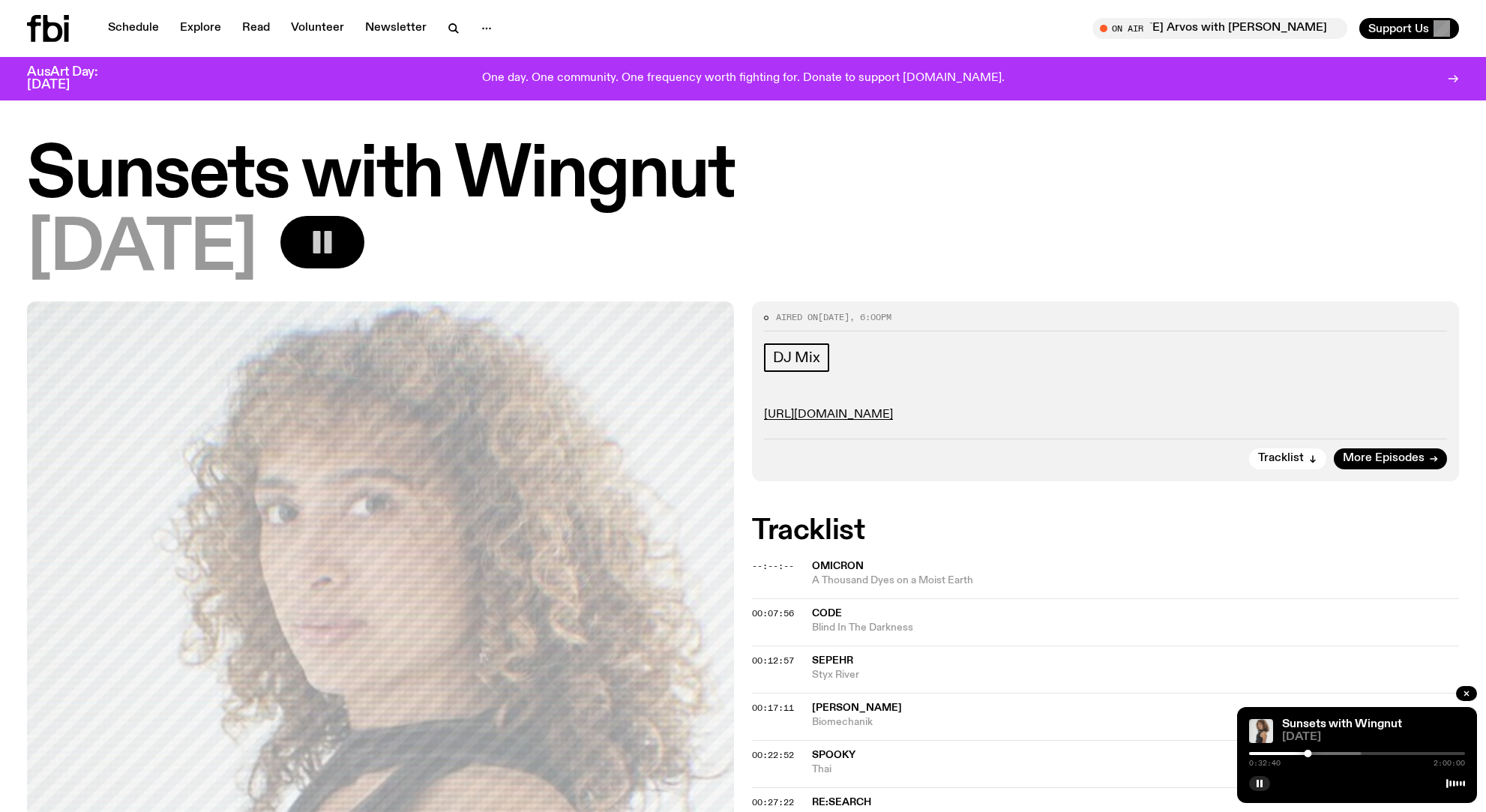
drag, startPoint x: 365, startPoint y: 2, endPoint x: 339, endPoint y: 2, distance: 26.0
click at [365, 2] on div "Schedule Explore Read Volunteer Newsletter On Air [DATE] Arvos with [PERSON_NAM…" at bounding box center [743, 28] width 1486 height 57
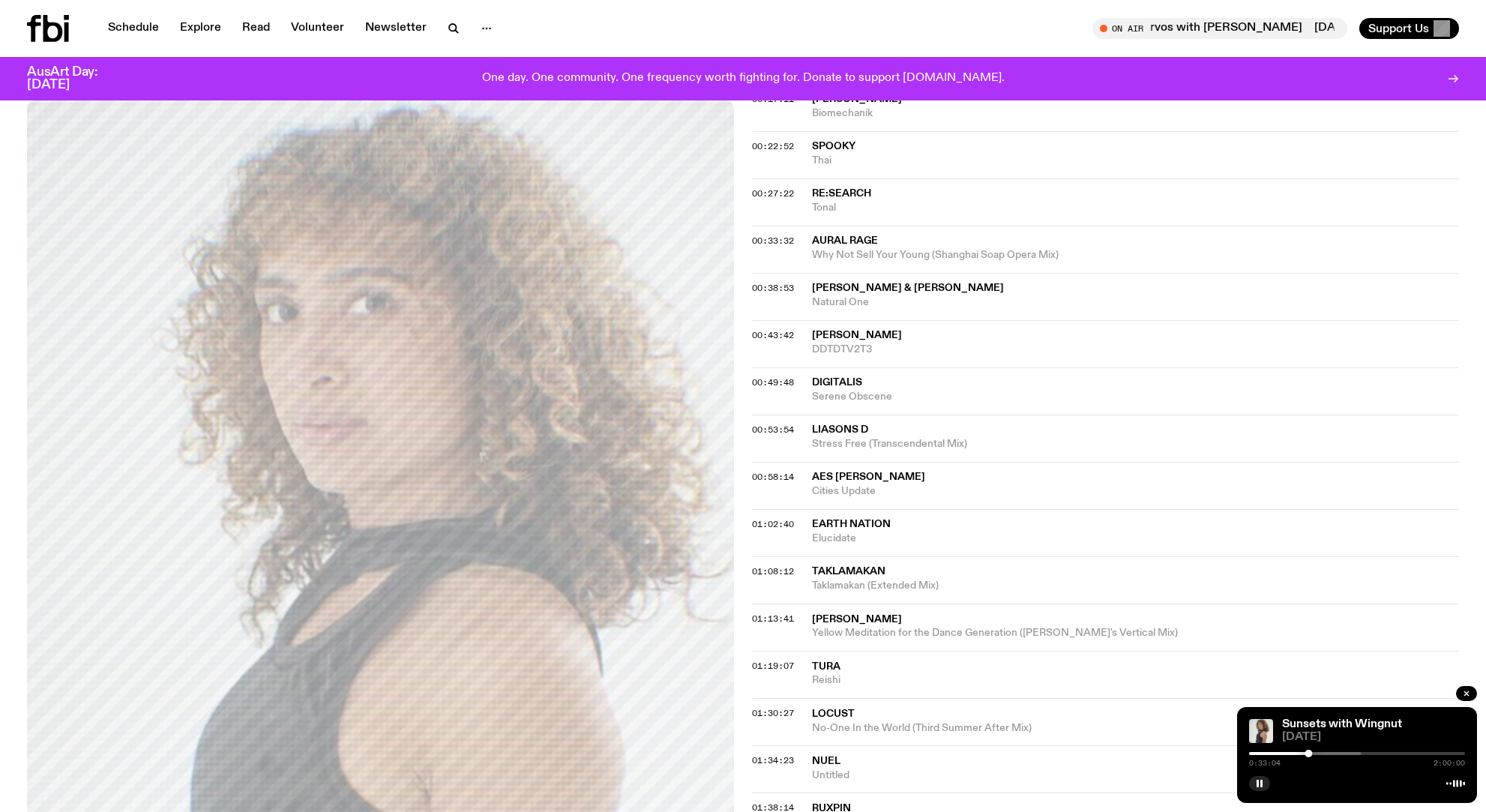
scroll to position [682, 0]
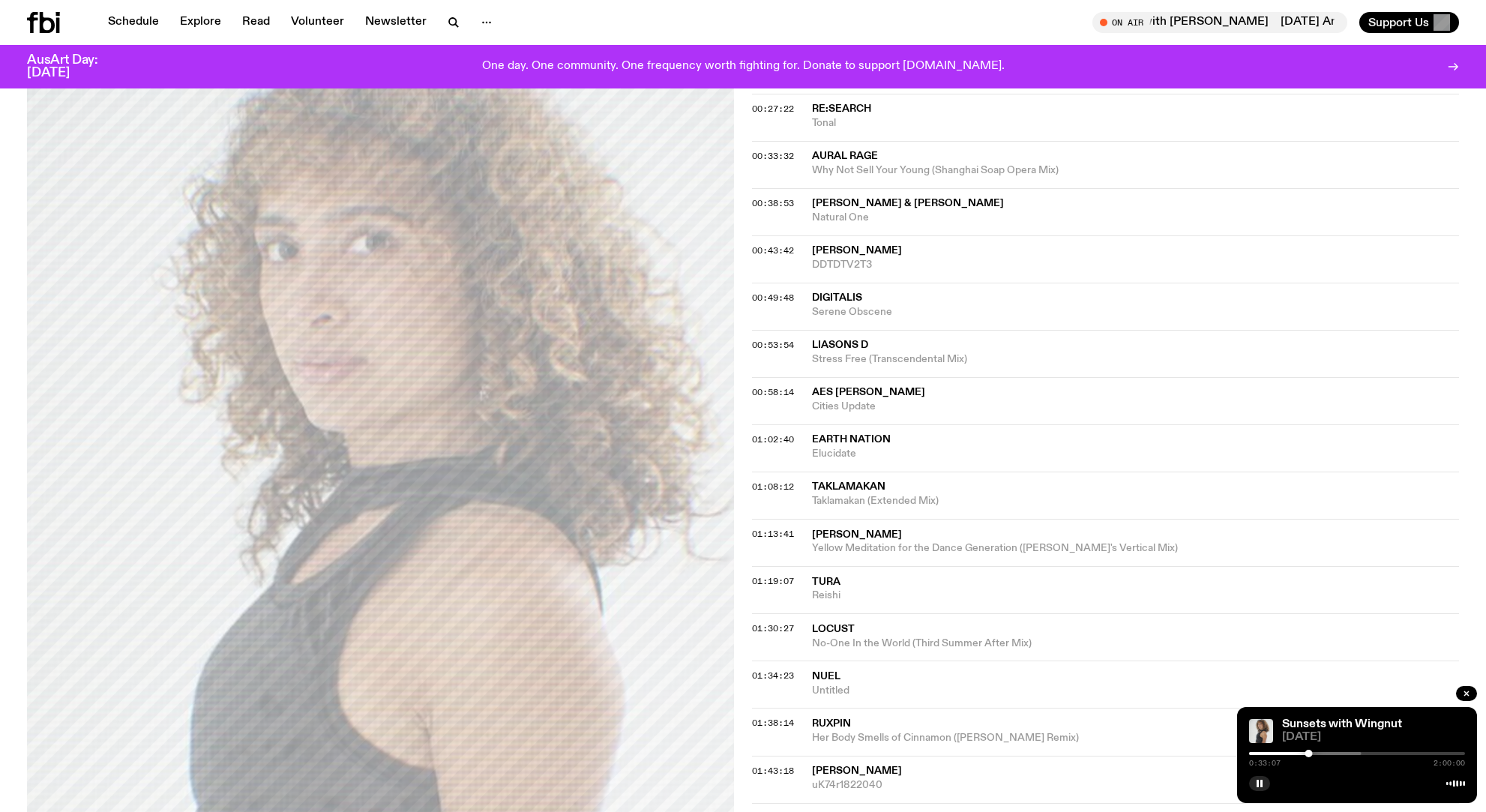
click at [48, 82] on div "Schedule Explore Read Volunteer Newsletter About Us Contact Champions of emergi…" at bounding box center [743, 495] width 1486 height 2352
